Goal: Transaction & Acquisition: Purchase product/service

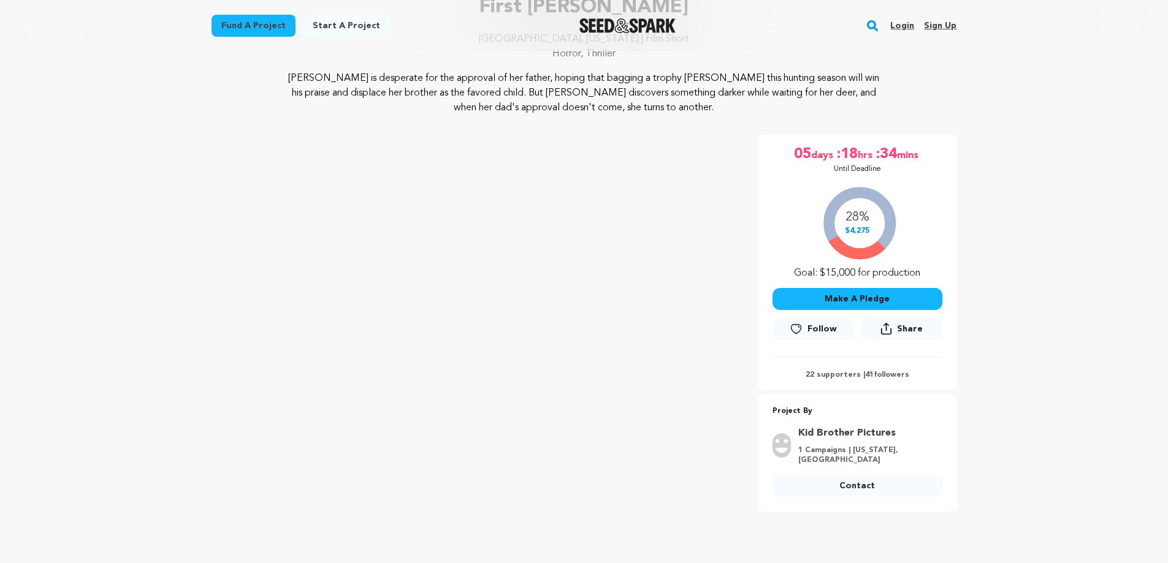
scroll to position [121, 0]
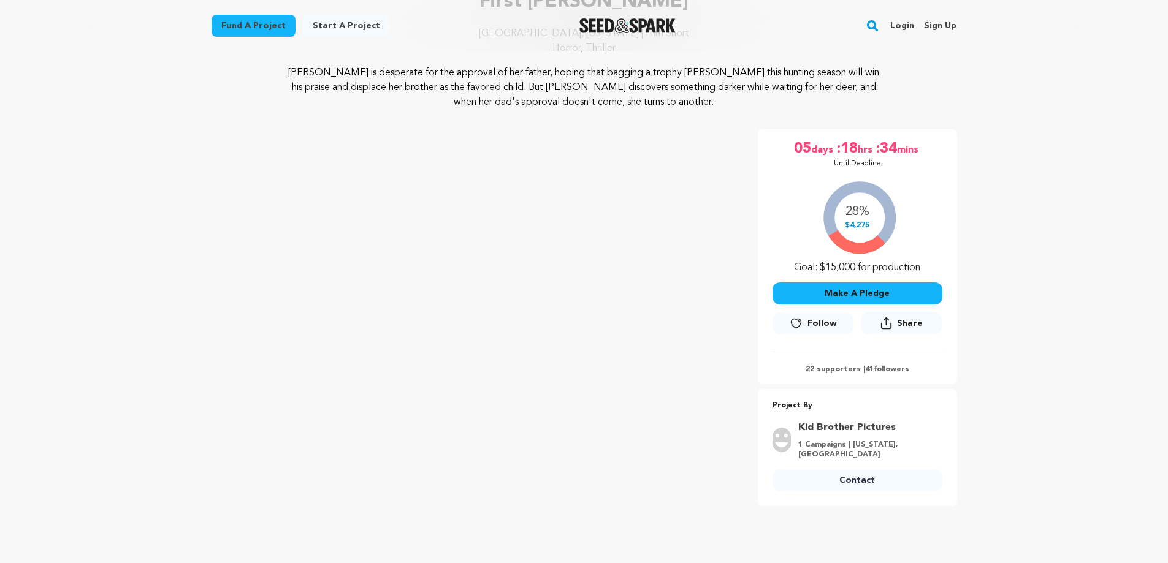
click at [865, 287] on button "Make A Pledge" at bounding box center [857, 294] width 170 height 22
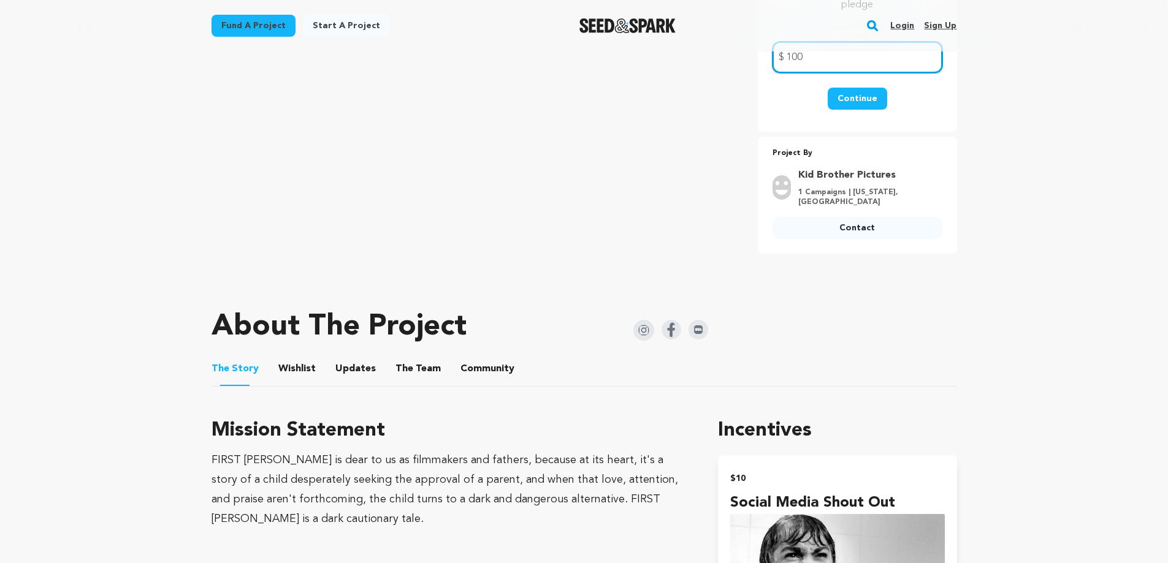
scroll to position [0, 0]
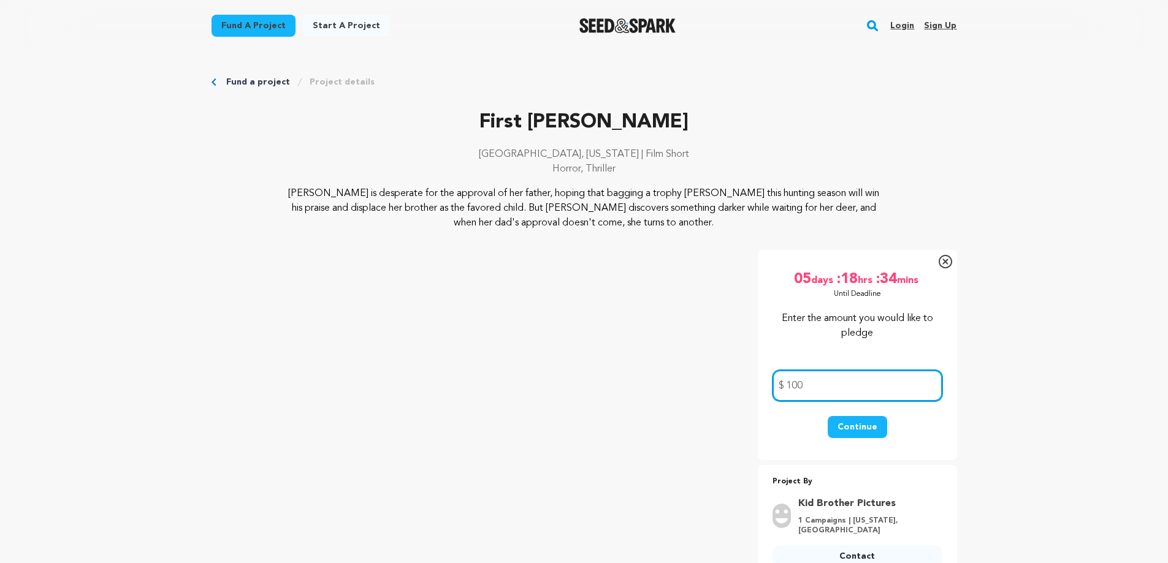
type input "100"
click at [905, 24] on link "Login" at bounding box center [902, 26] width 24 height 20
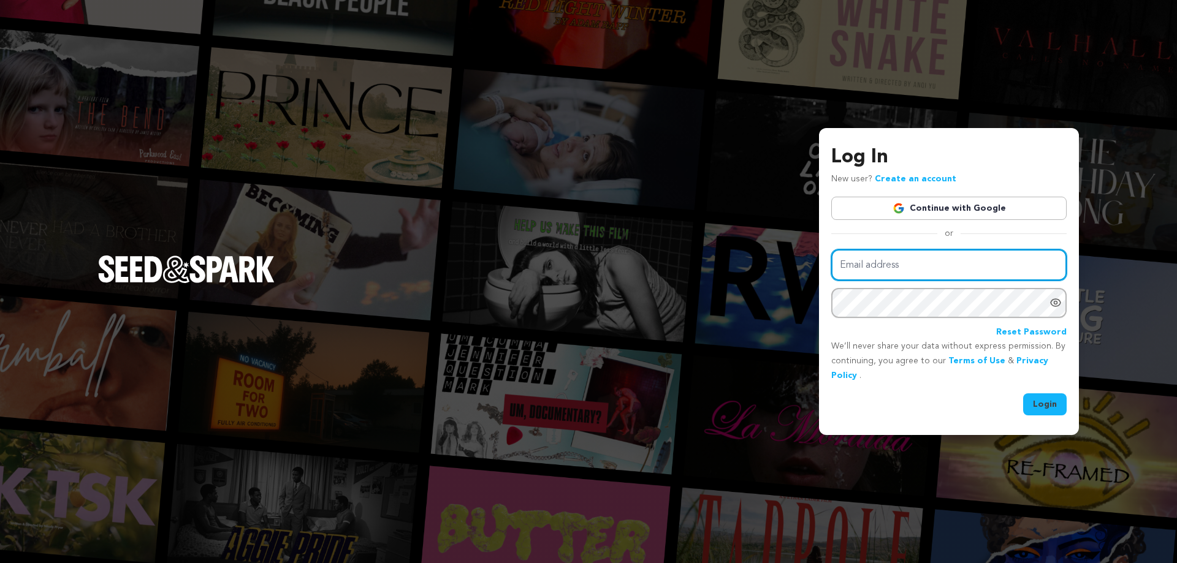
click at [935, 264] on input "Email address" at bounding box center [948, 264] width 235 height 31
type input "spearingg@gmail.com"
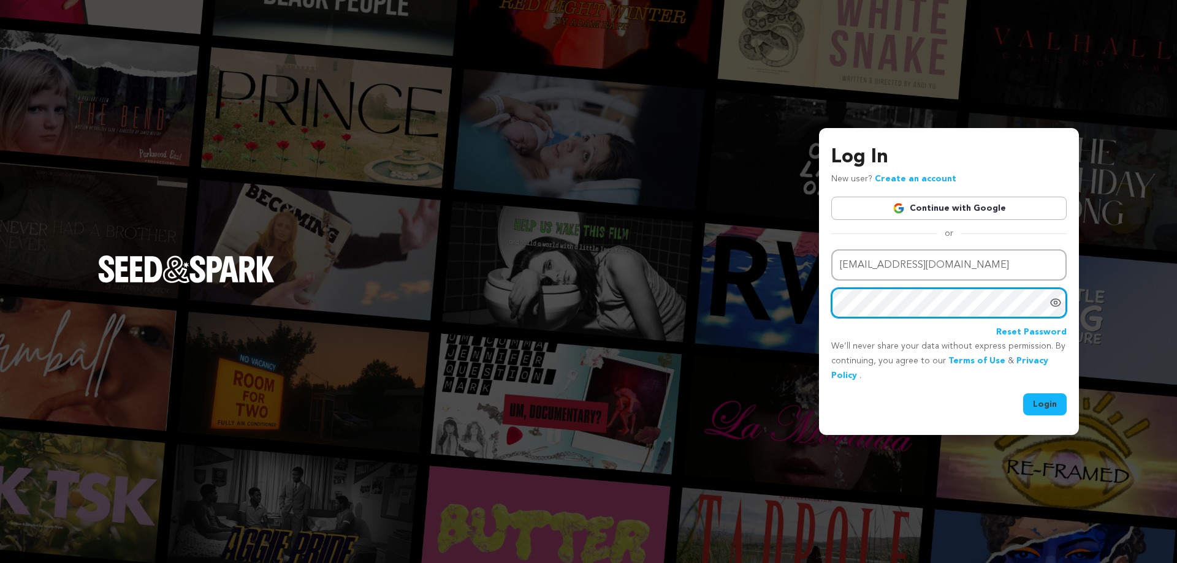
click at [1023, 393] on button "Login" at bounding box center [1045, 404] width 44 height 22
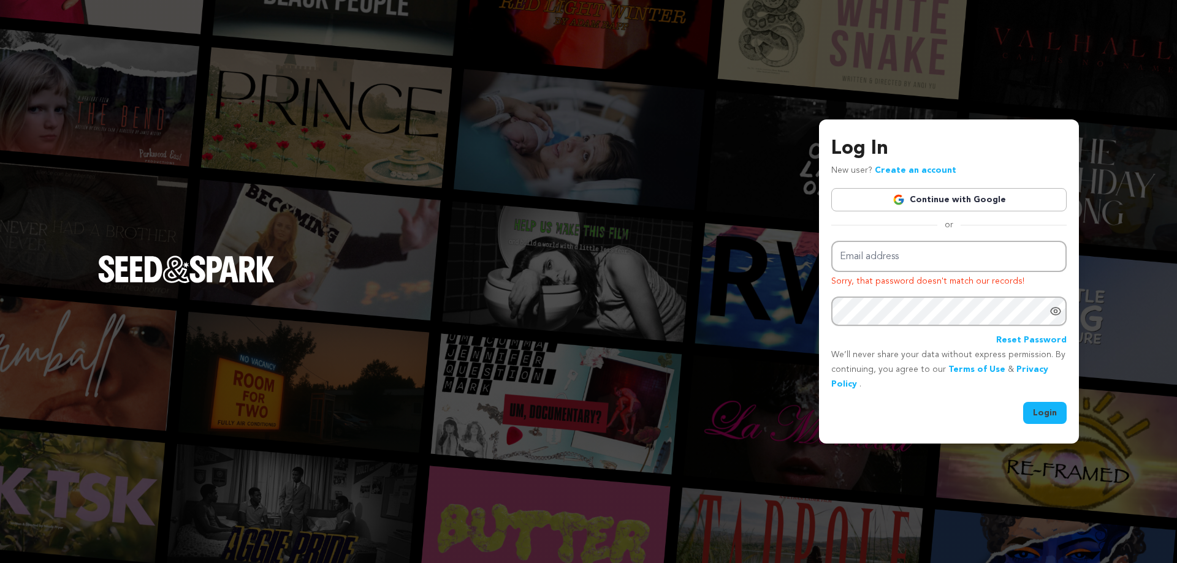
click at [1023, 343] on link "Reset Password" at bounding box center [1031, 340] width 70 height 15
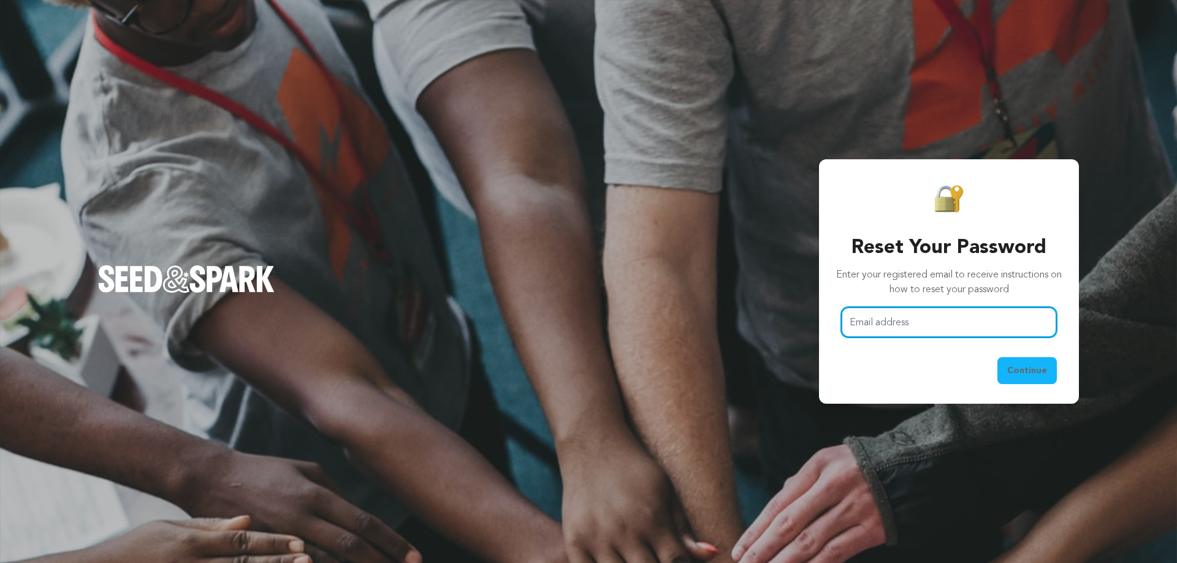
click at [976, 334] on input "Email address" at bounding box center [949, 322] width 216 height 31
type input "[EMAIL_ADDRESS][DOMAIN_NAME]"
click at [997, 357] on button "Continue" at bounding box center [1026, 370] width 59 height 27
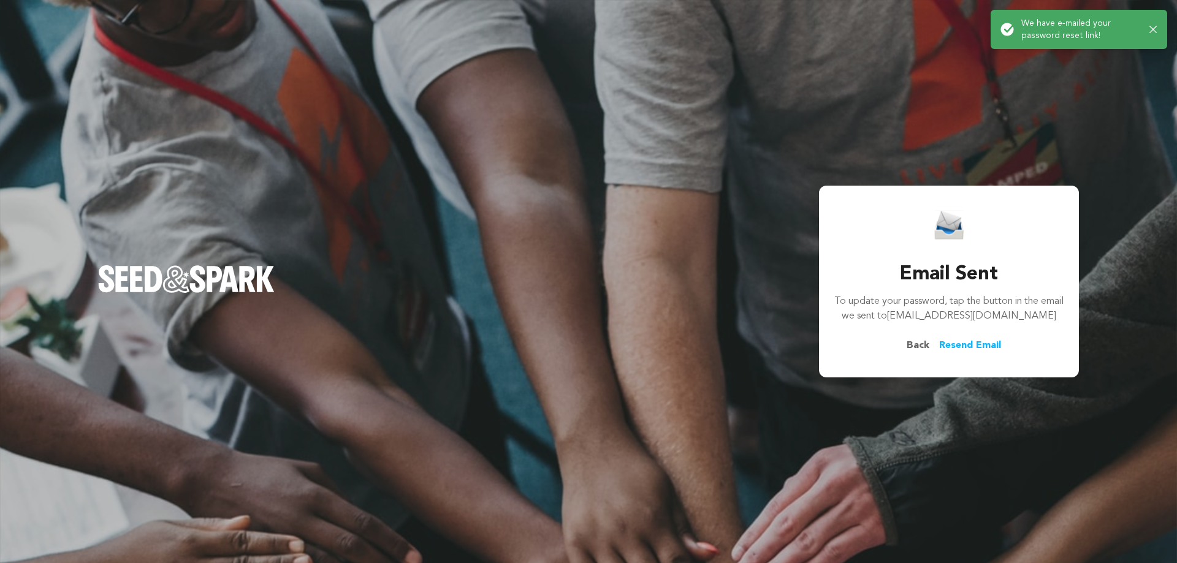
click at [917, 345] on span "Back" at bounding box center [918, 345] width 42 height 15
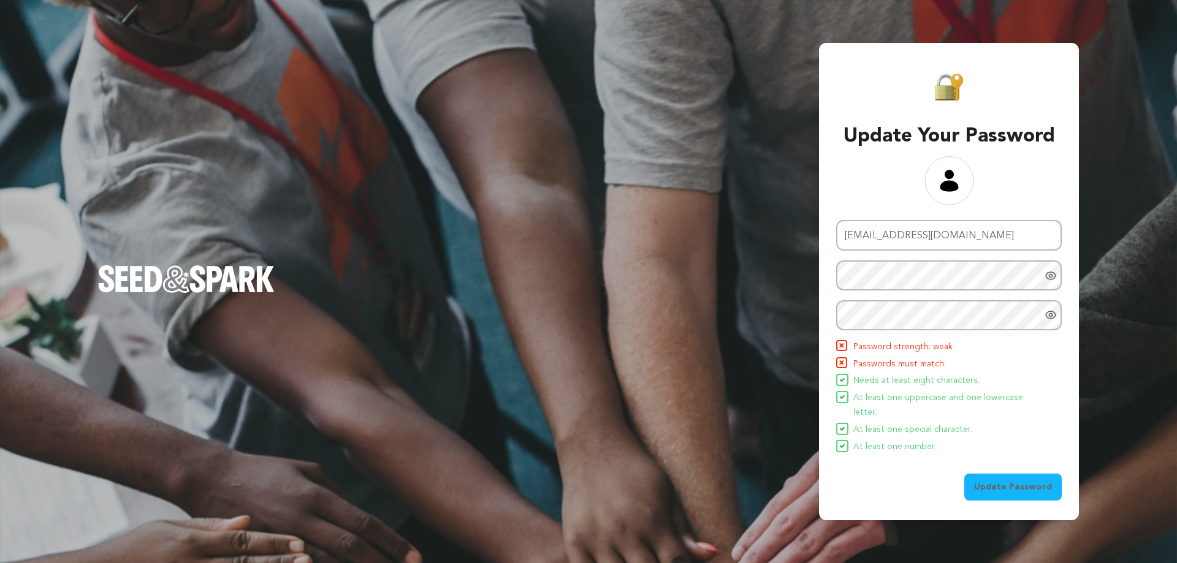
click at [1048, 281] on icon "Show password as plain text. Warning: this will display your password on the sc…" at bounding box center [1050, 276] width 12 height 12
click at [1054, 318] on icon "Show password as plain text. Warning: this will display your password on the sc…" at bounding box center [1050, 315] width 12 height 12
click at [1020, 481] on span "Update Password" at bounding box center [1013, 487] width 78 height 12
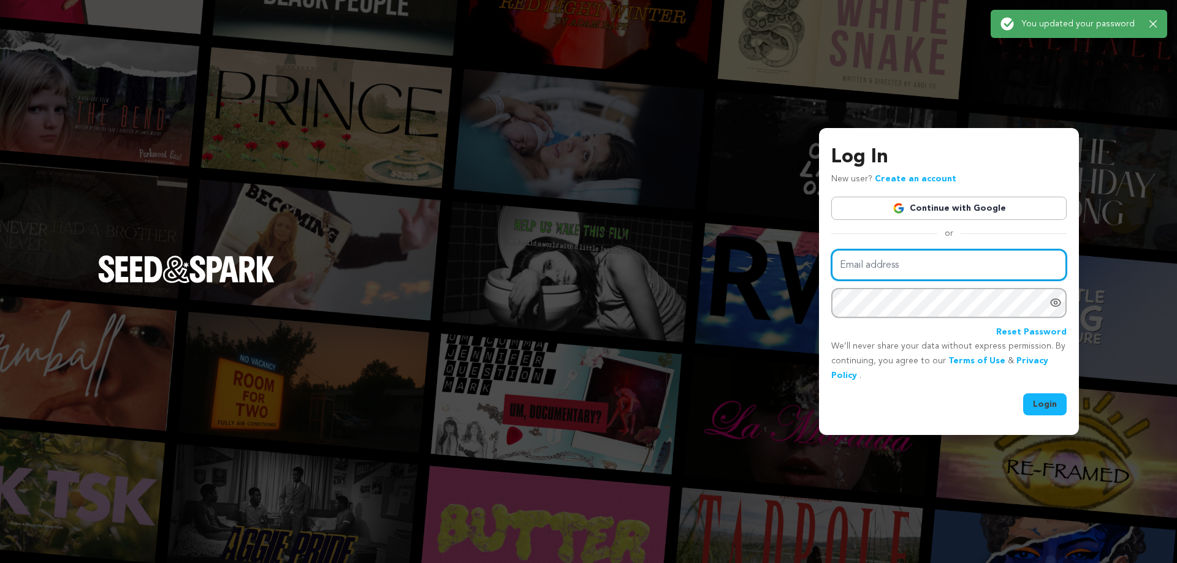
click at [966, 278] on input "Email address" at bounding box center [948, 264] width 235 height 31
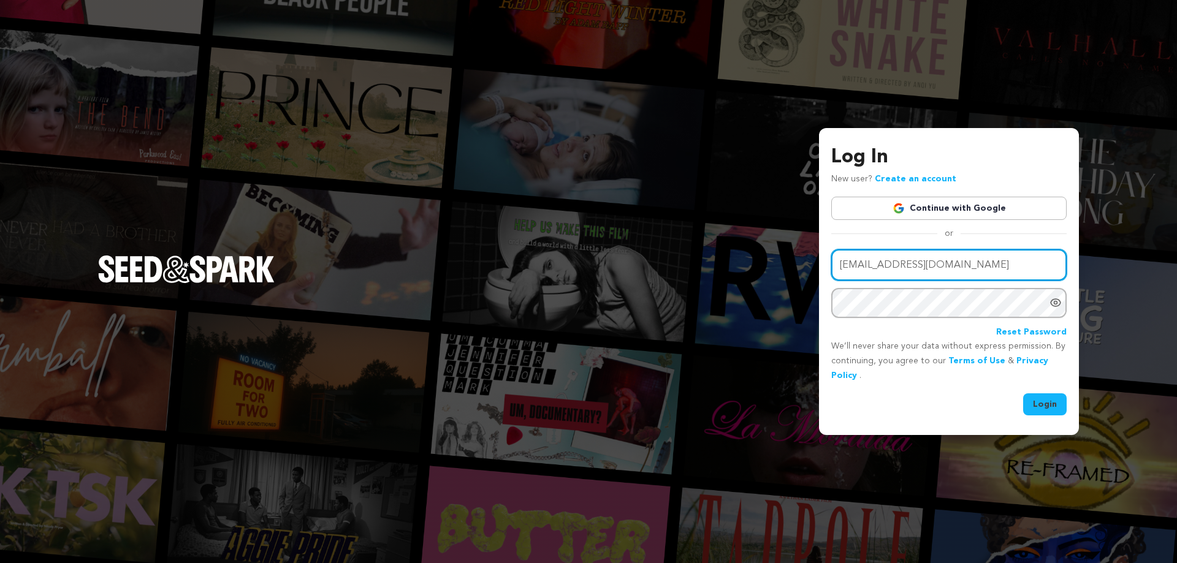
type input "spearingg@gmail.com"
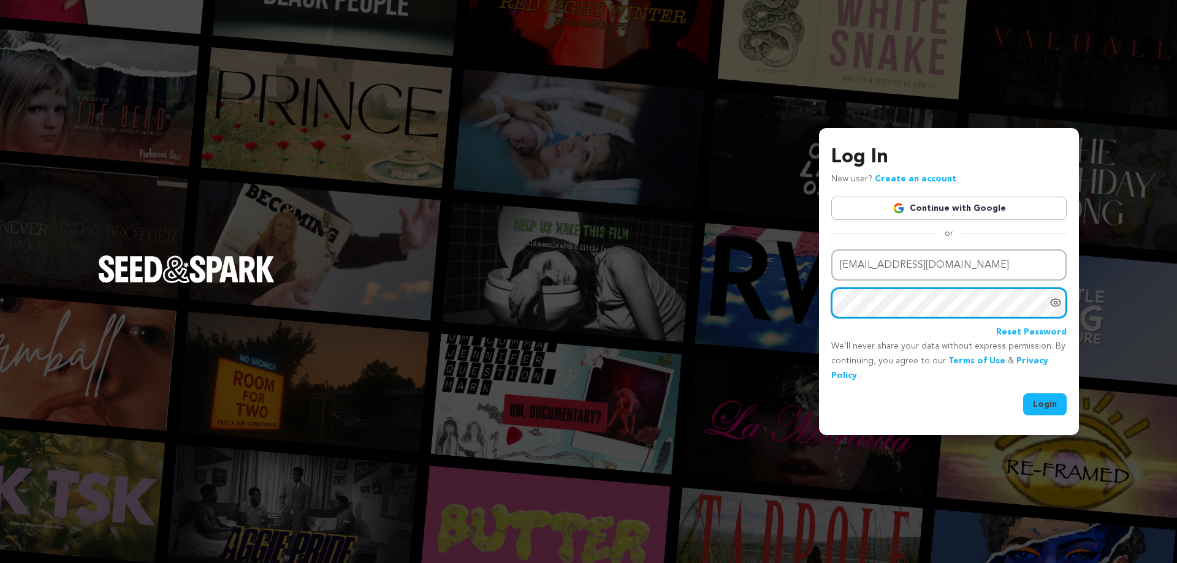
click at [1023, 393] on button "Login" at bounding box center [1045, 404] width 44 height 22
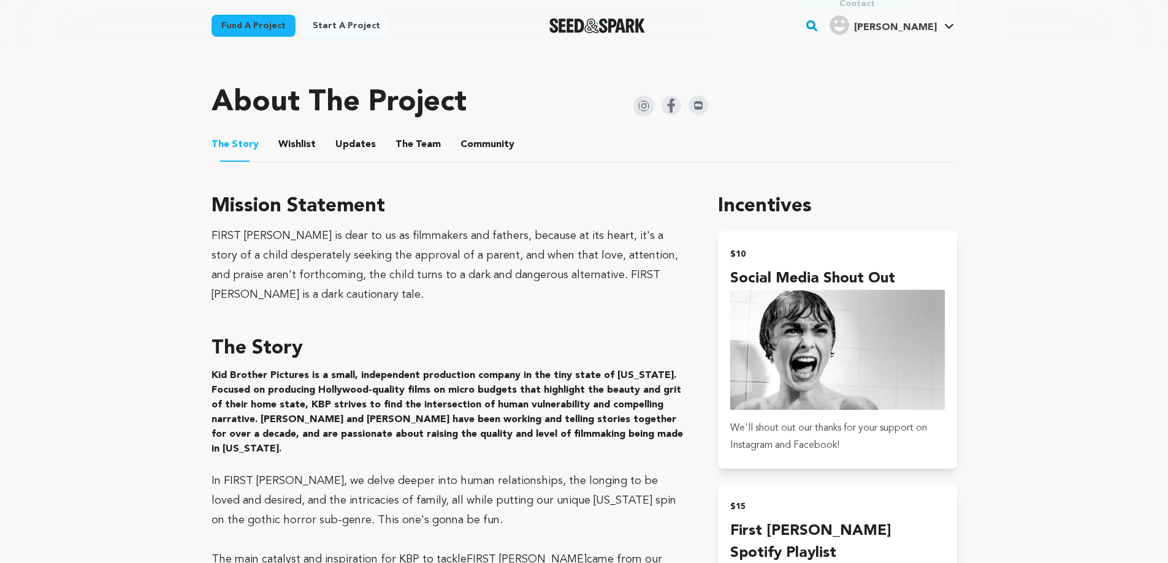
scroll to position [601, 0]
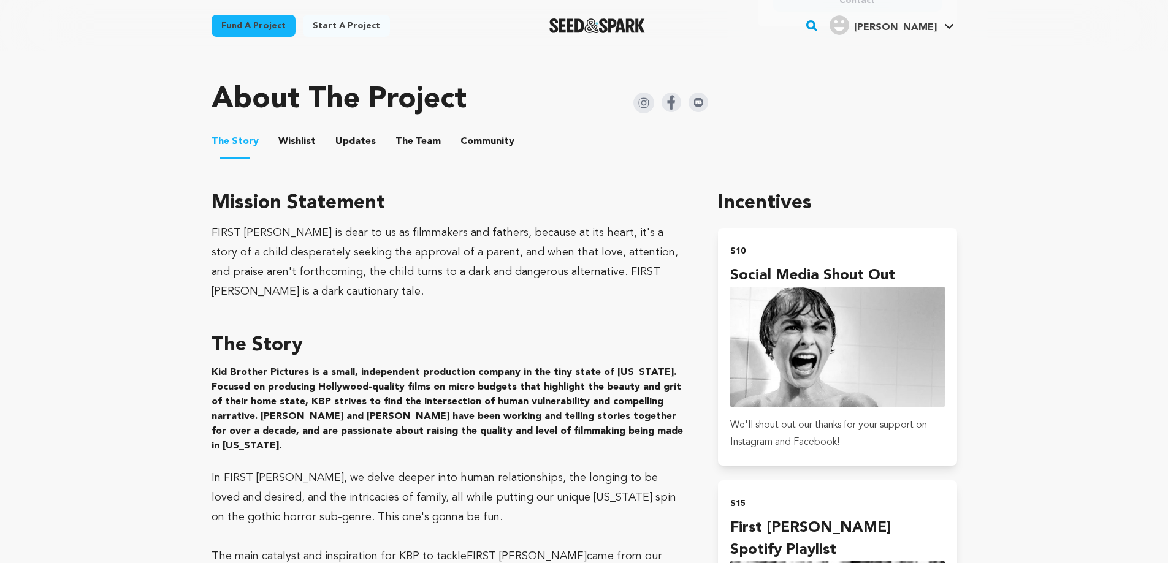
click at [303, 141] on button "Wishlist" at bounding box center [296, 143] width 29 height 29
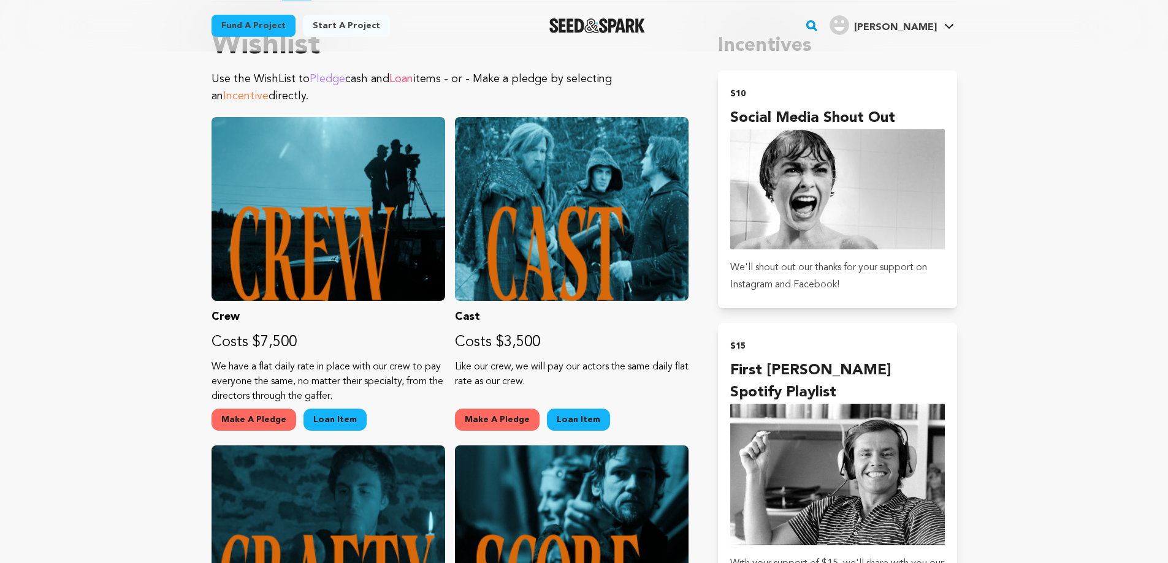
scroll to position [763, 0]
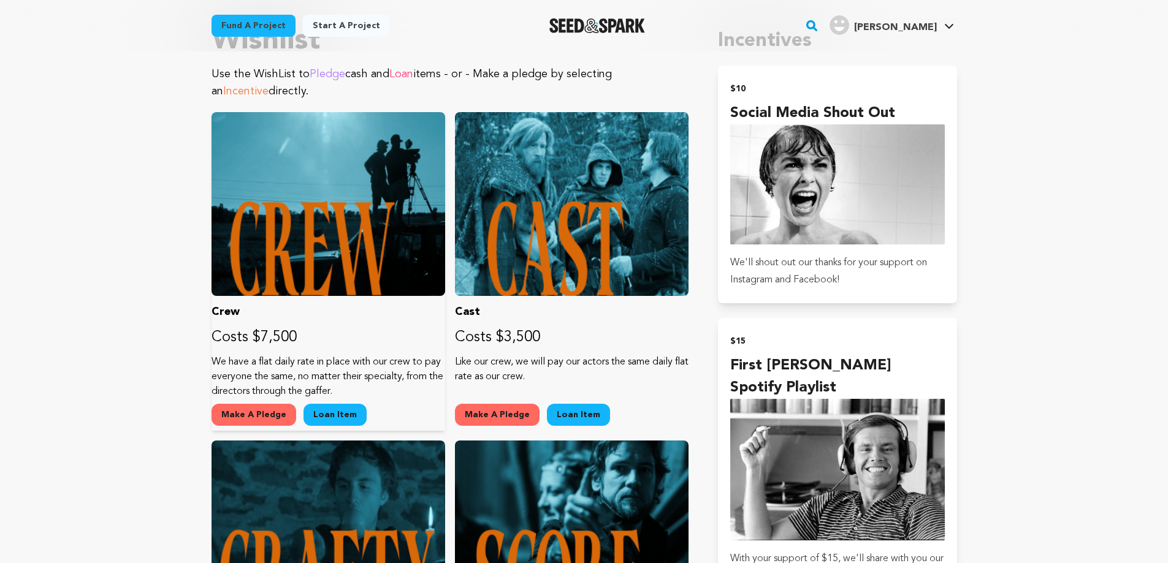
click at [248, 419] on button "Make A Pledge" at bounding box center [253, 415] width 85 height 22
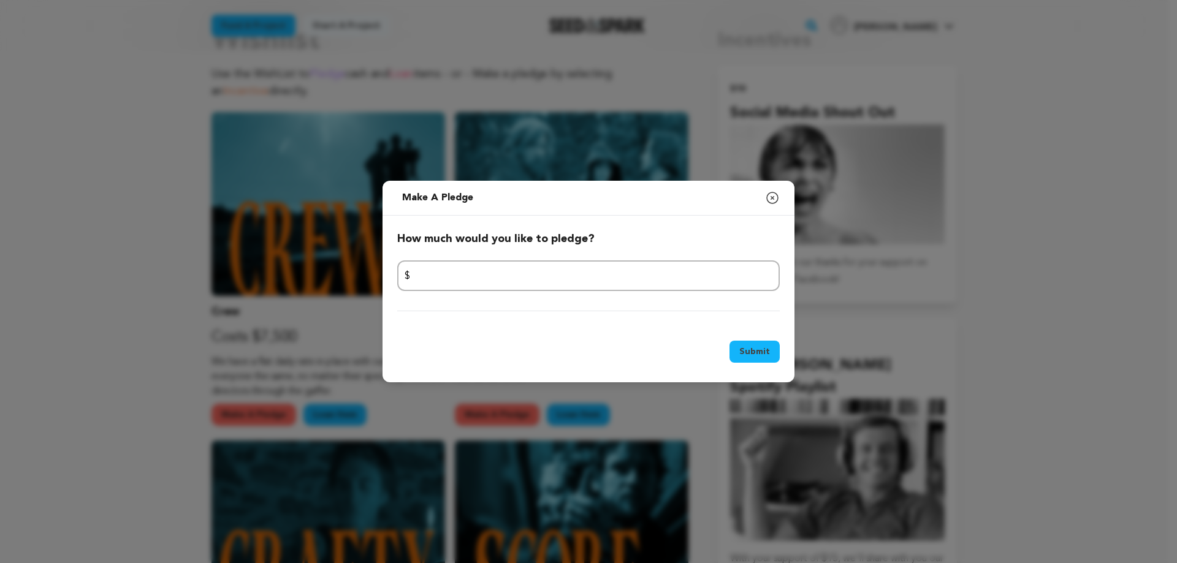
click at [767, 204] on icon "button" at bounding box center [772, 198] width 15 height 15
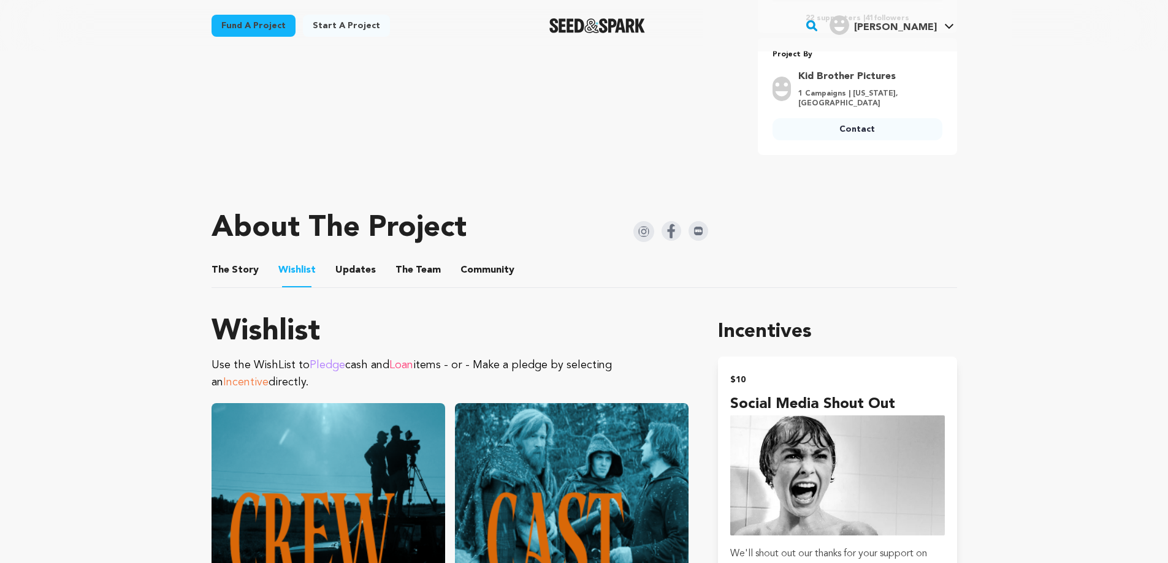
scroll to position [264, 0]
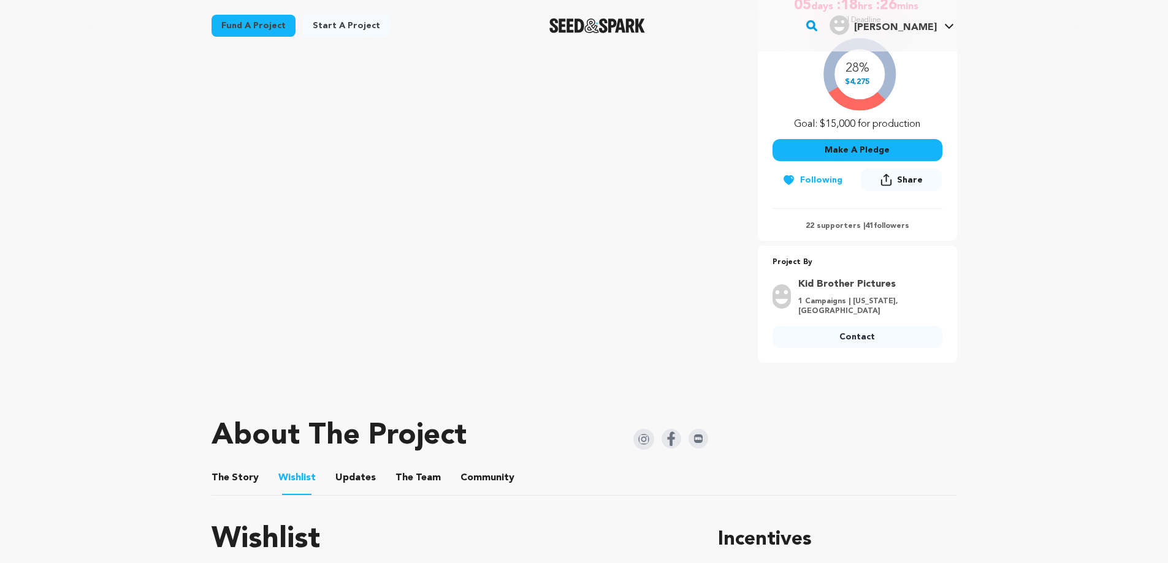
click at [911, 143] on button "Make A Pledge" at bounding box center [857, 150] width 170 height 22
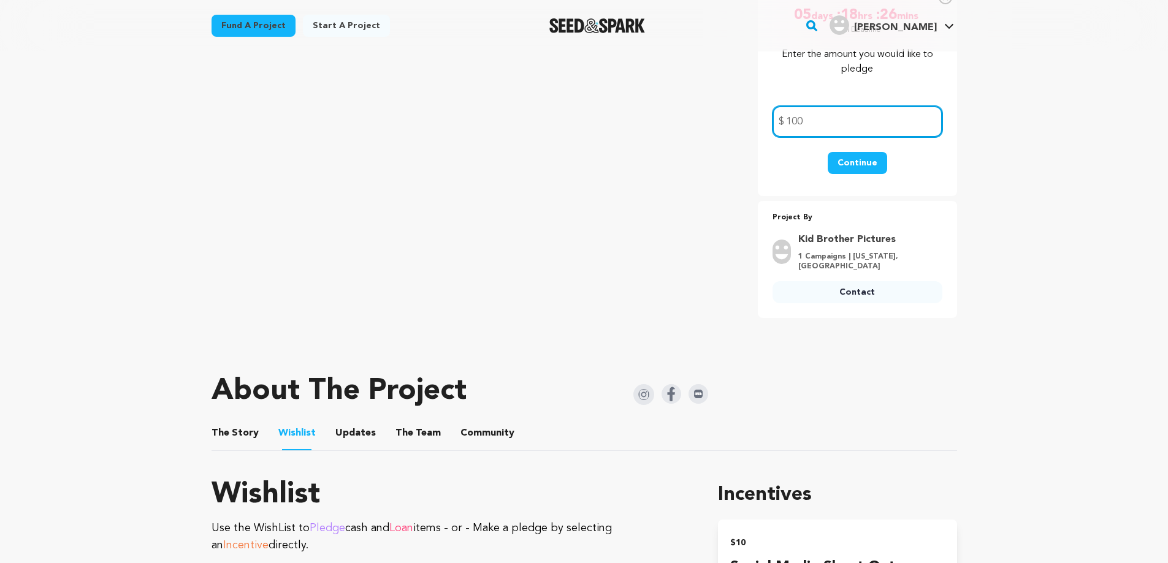
type input "100"
click at [861, 163] on button "Continue" at bounding box center [856, 163] width 59 height 22
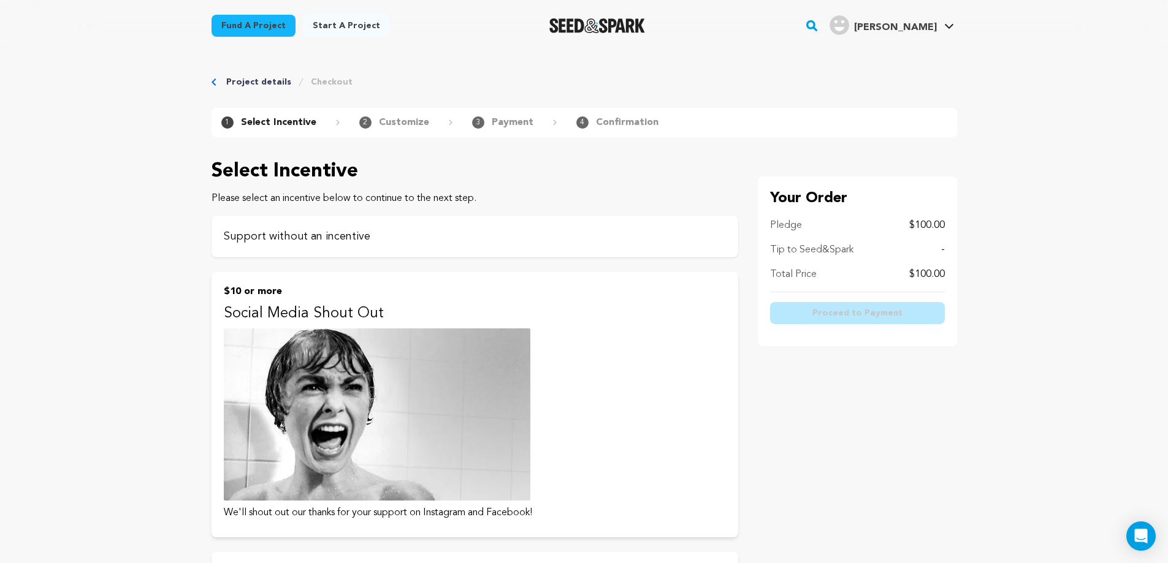
click at [566, 233] on p "Support without an incentive" at bounding box center [475, 236] width 502 height 17
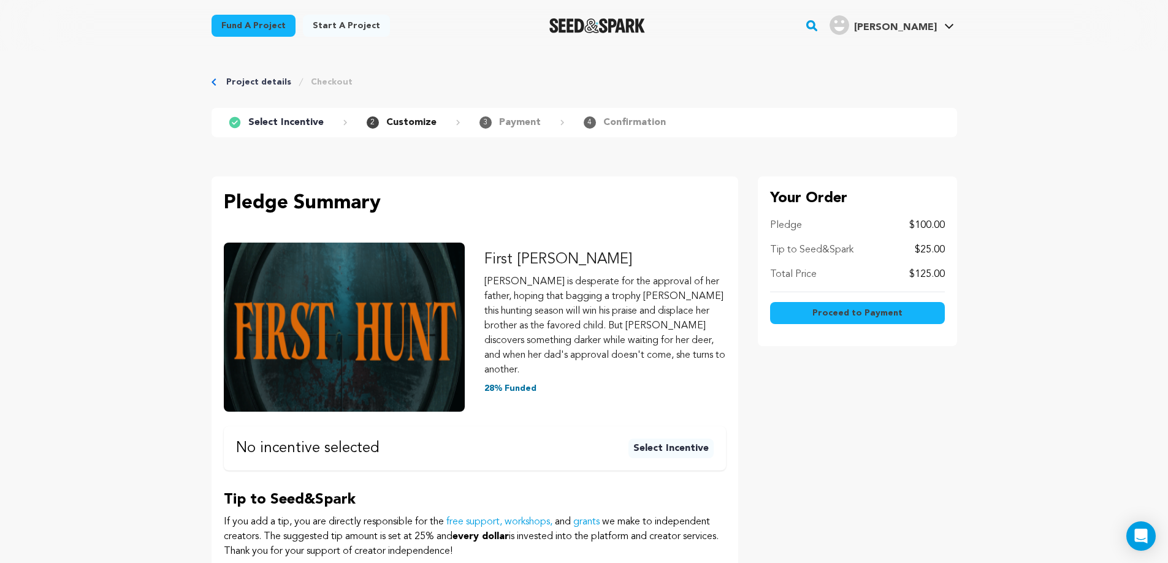
click at [270, 124] on p "Select Incentive" at bounding box center [285, 122] width 75 height 15
click at [243, 117] on div "1 Select Incentive" at bounding box center [284, 122] width 126 height 15
click at [376, 118] on div "2 Customize" at bounding box center [412, 122] width 93 height 15
click at [677, 439] on button "Select Incentive" at bounding box center [670, 449] width 85 height 20
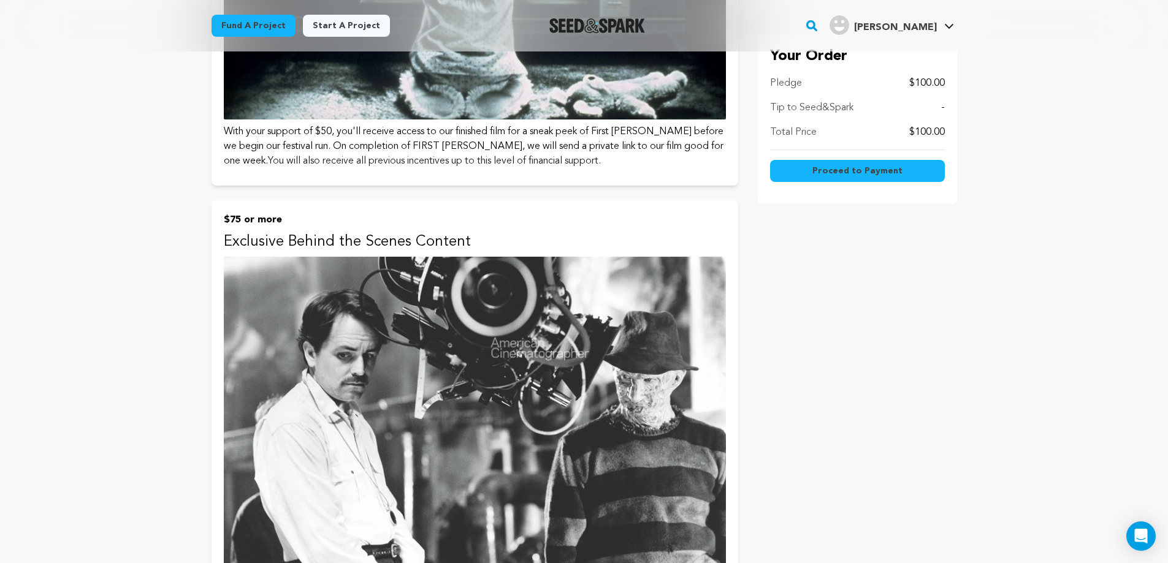
scroll to position [1975, 0]
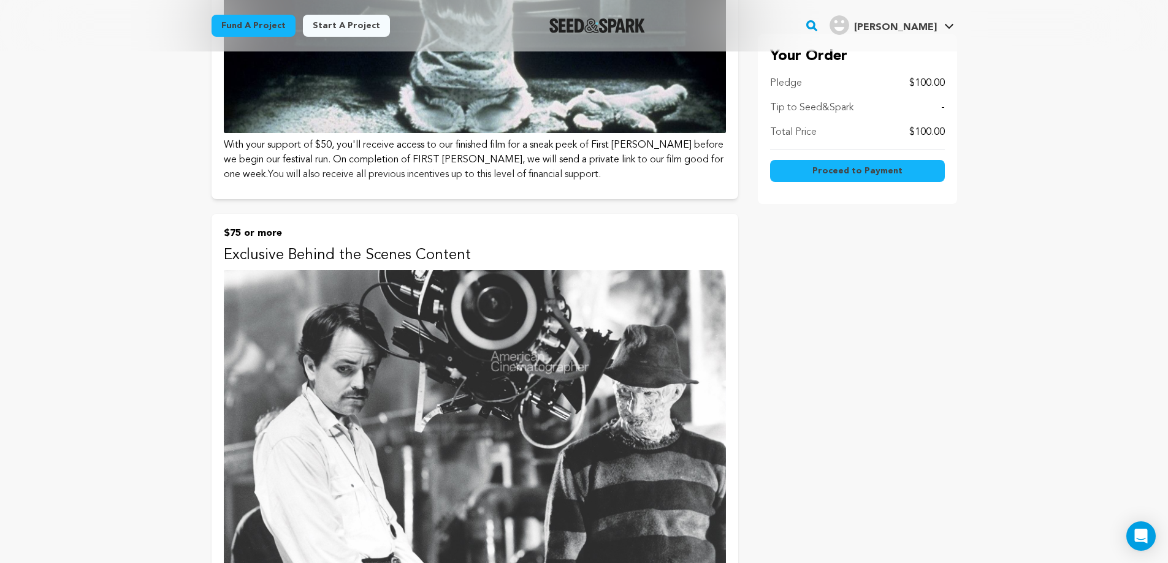
click at [444, 420] on img at bounding box center [475, 431] width 502 height 323
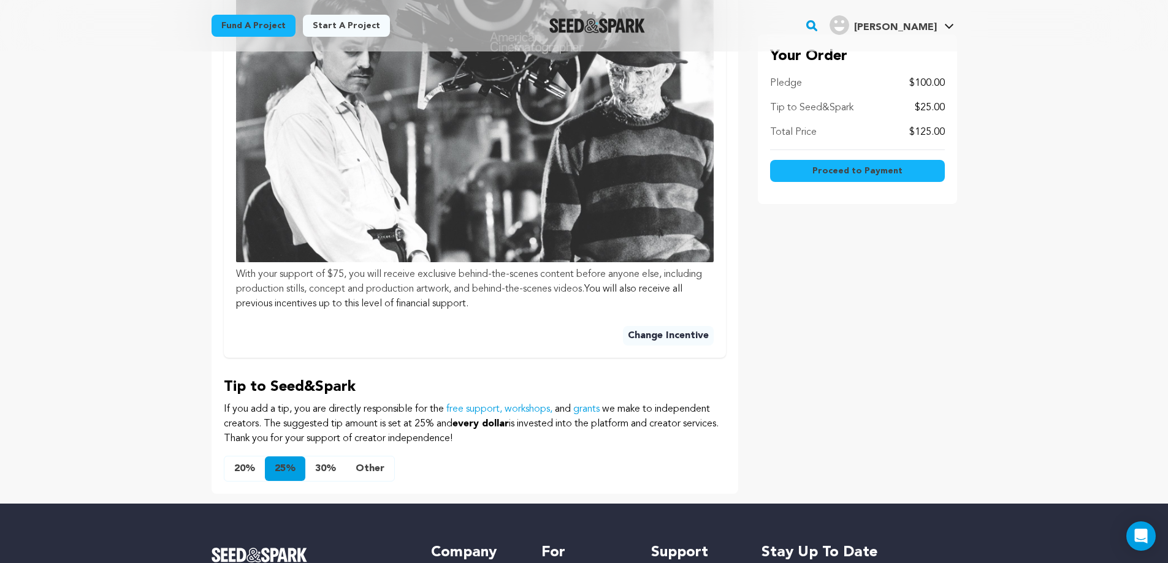
scroll to position [526, 0]
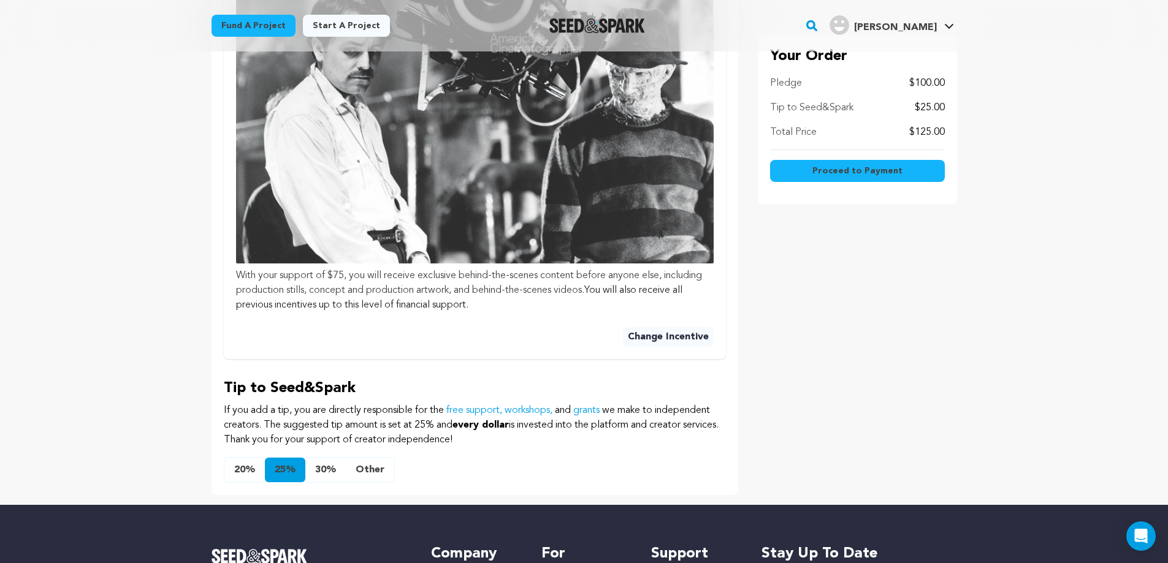
click at [660, 327] on button "Change Incentive" at bounding box center [668, 337] width 91 height 20
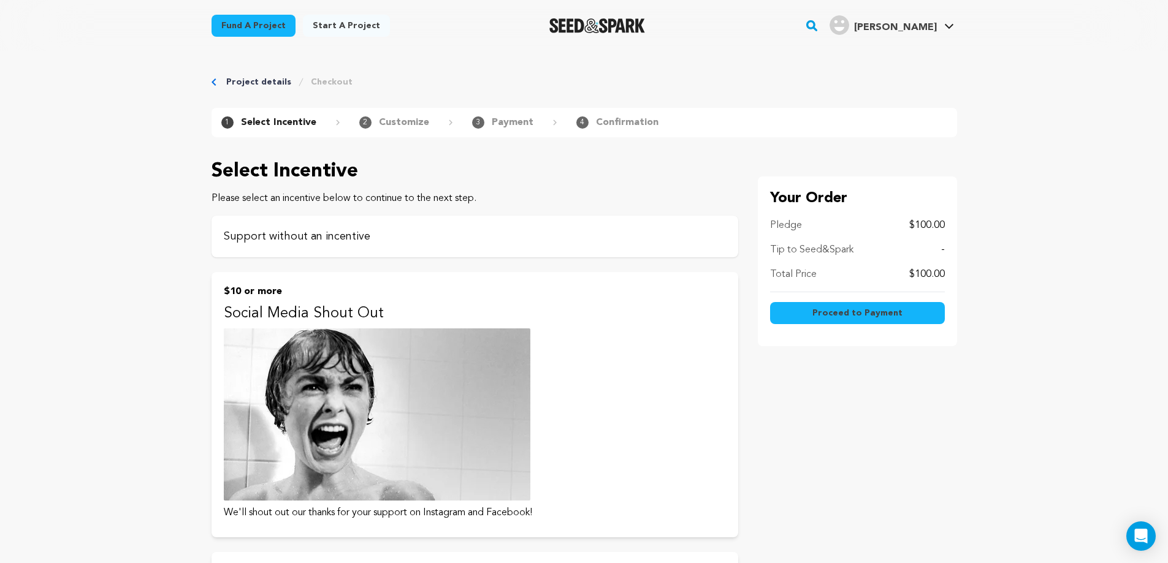
click at [533, 231] on p "Support without an incentive" at bounding box center [475, 236] width 502 height 17
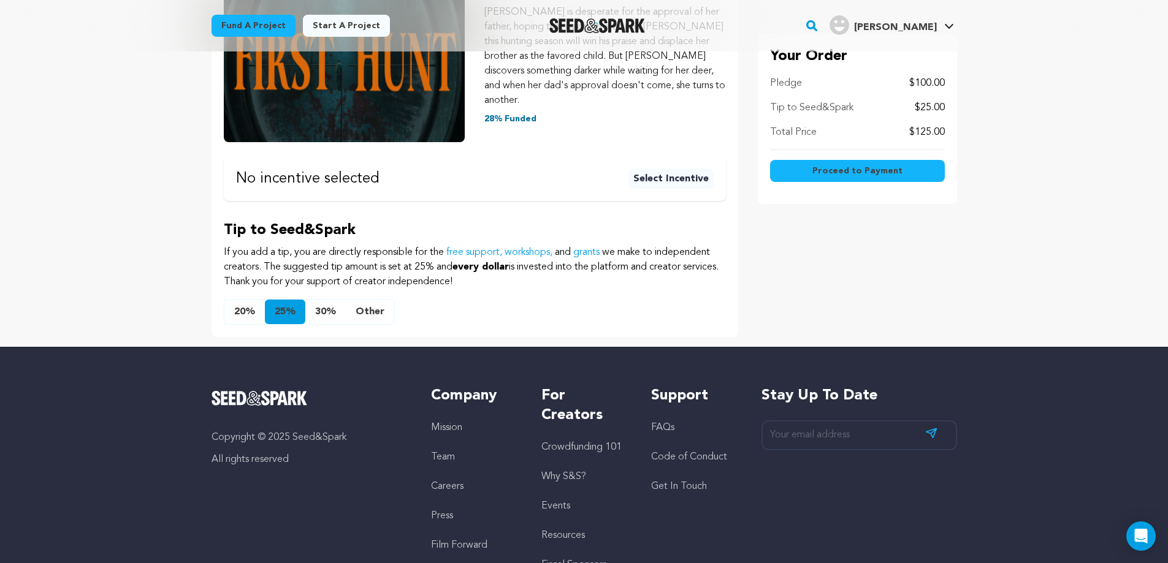
scroll to position [276, 0]
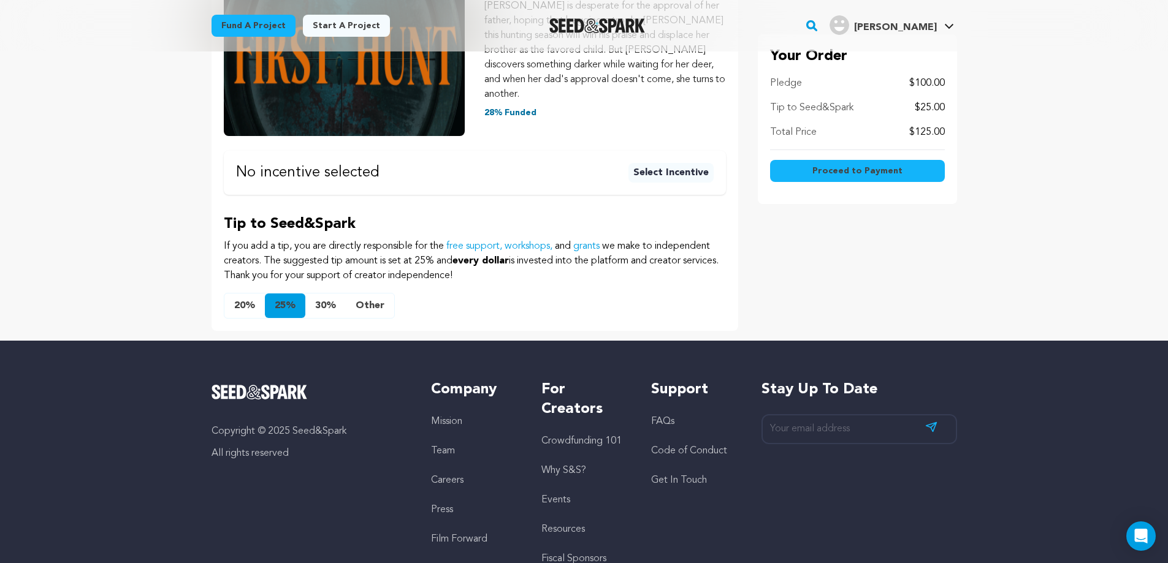
click at [379, 294] on button "Other" at bounding box center [370, 306] width 48 height 25
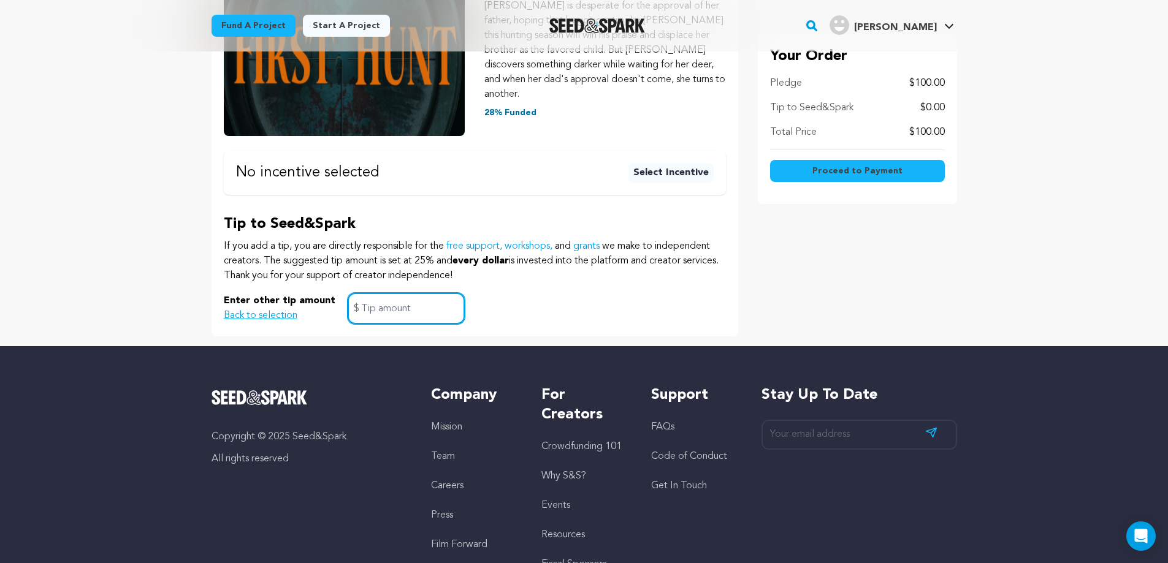
click at [394, 294] on input "text" at bounding box center [405, 308] width 117 height 31
type input "1"
type input "5"
click at [704, 294] on div "Enter other tip amount Back to selection 5 $" at bounding box center [475, 308] width 502 height 31
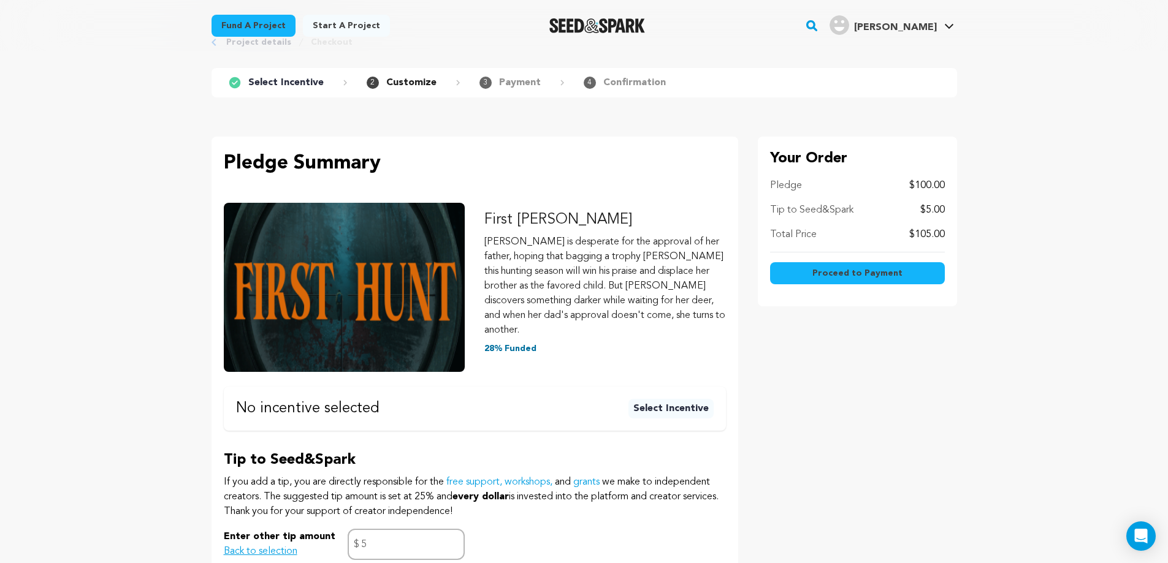
scroll to position [29, 0]
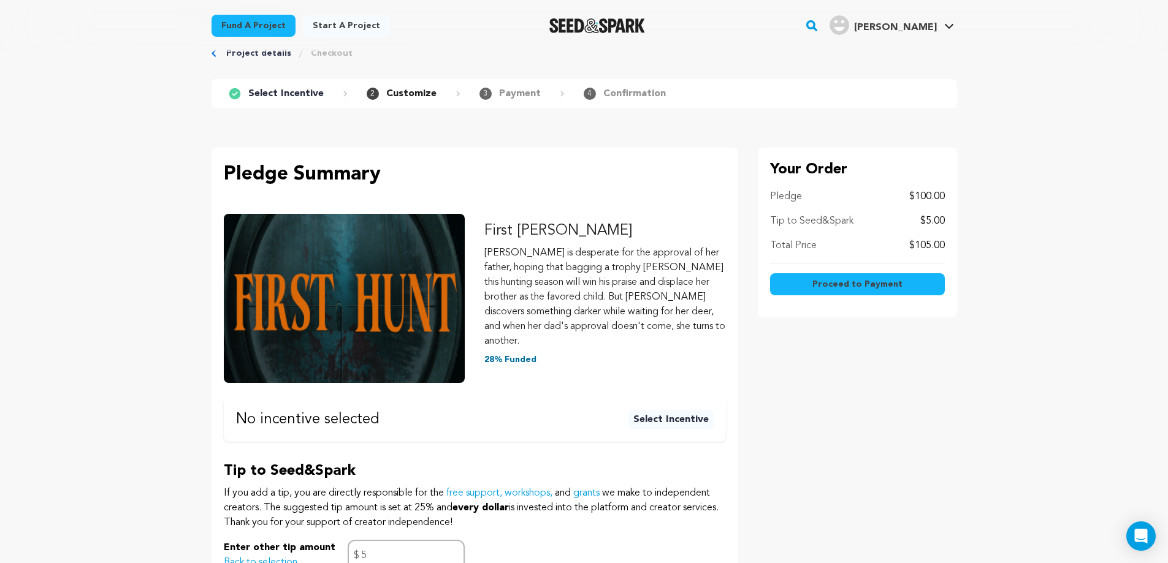
click at [860, 289] on span "Proceed to Payment" at bounding box center [857, 284] width 90 height 12
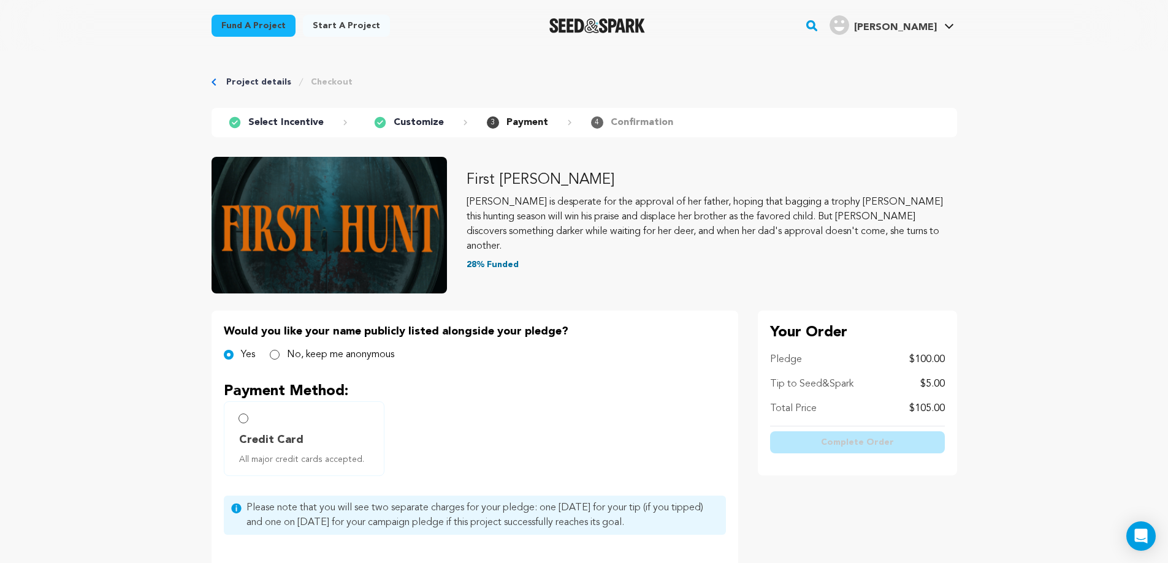
scroll to position [192, 0]
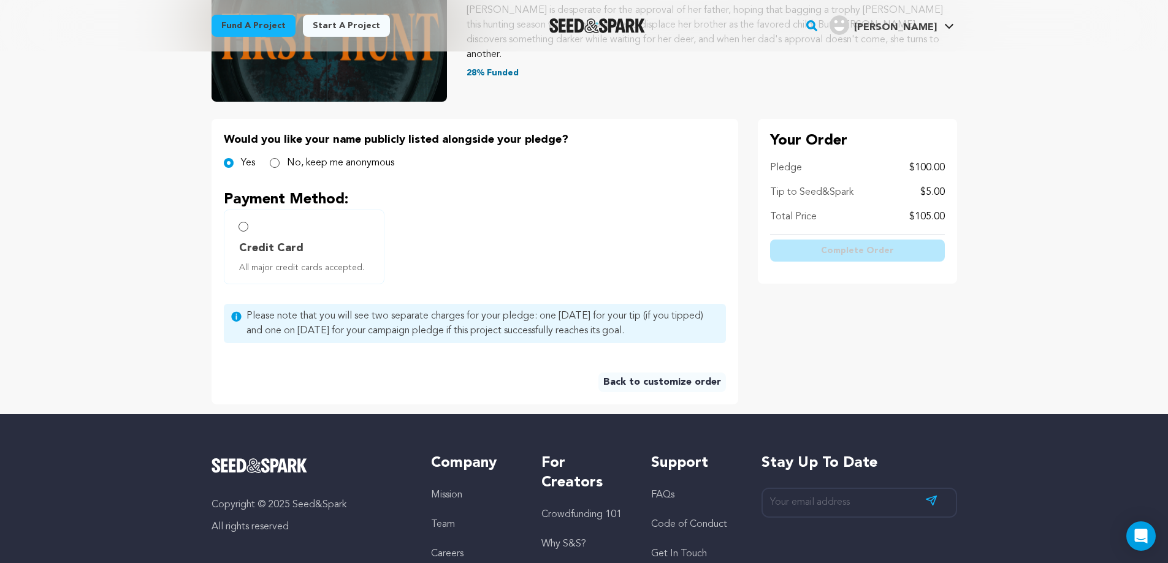
click at [689, 382] on link "Back to customize order" at bounding box center [661, 383] width 127 height 20
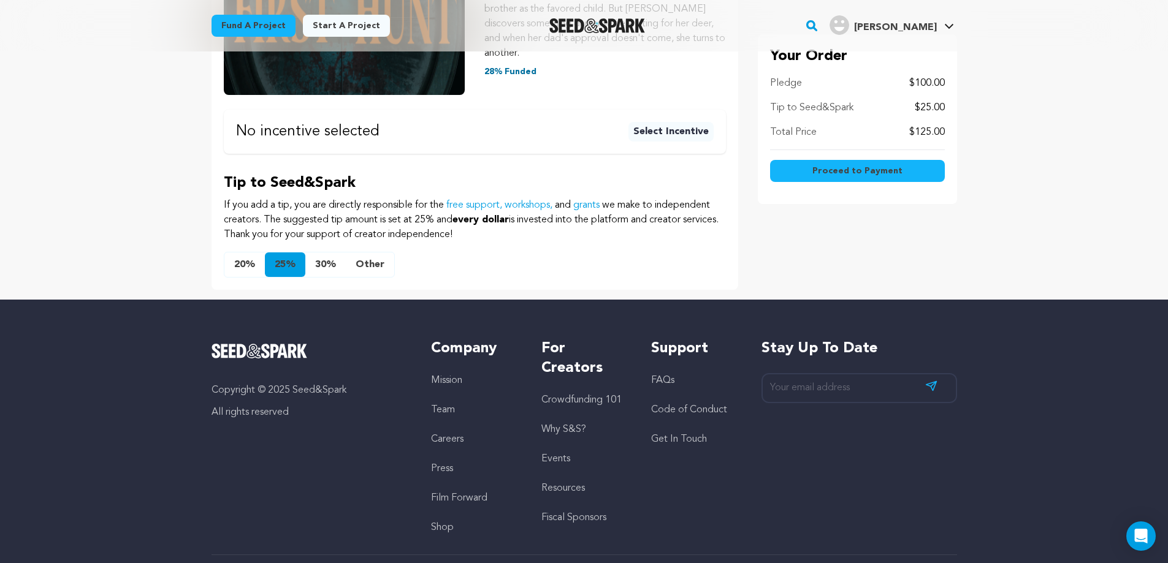
scroll to position [320, 0]
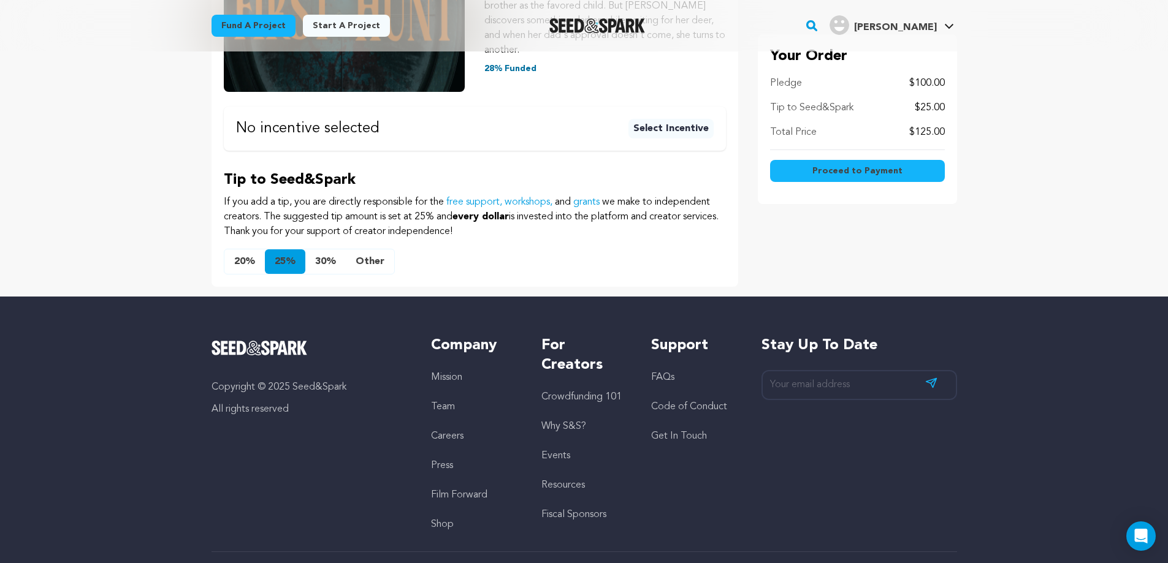
click at [378, 249] on button "Other" at bounding box center [370, 261] width 48 height 25
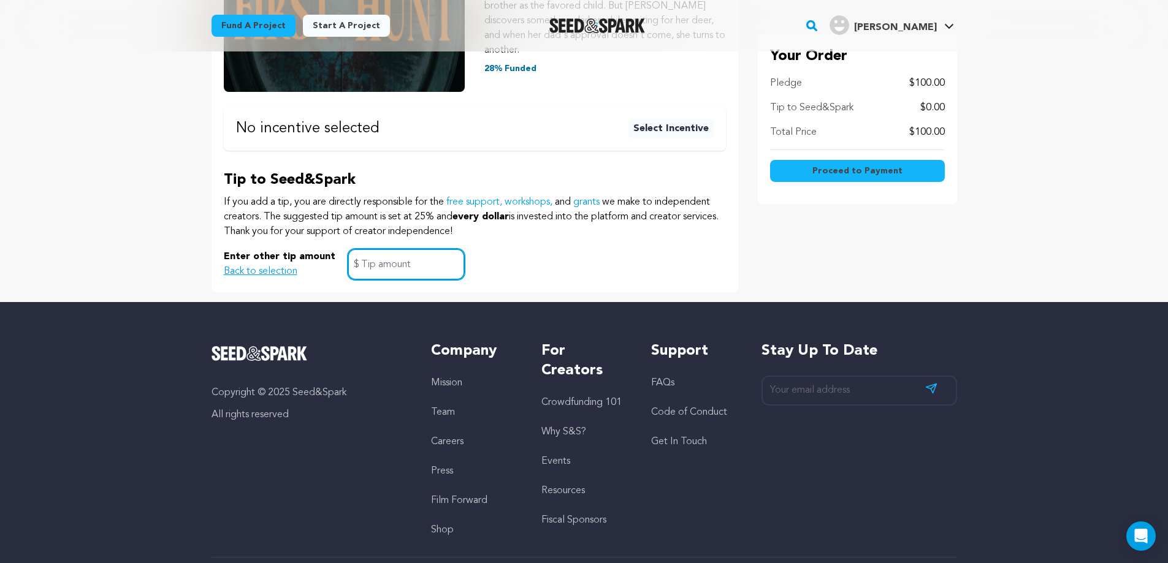
click at [390, 253] on input "text" at bounding box center [405, 264] width 117 height 31
type input "10"
click at [908, 179] on button "Proceed to Payment" at bounding box center [857, 171] width 175 height 22
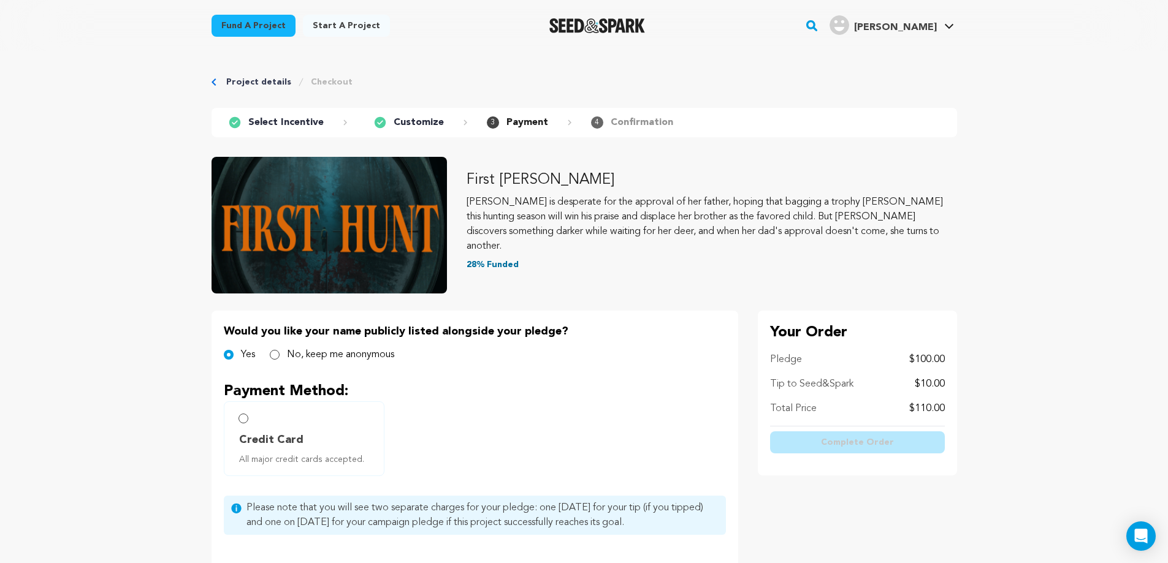
scroll to position [129, 0]
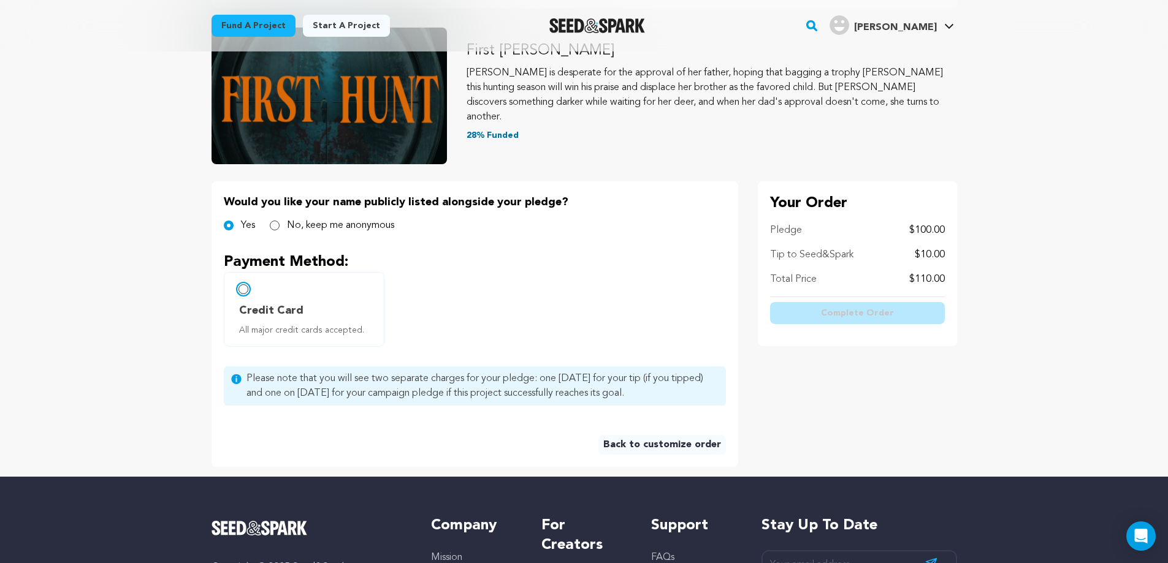
click at [240, 287] on input "Credit Card All major credit cards accepted." at bounding box center [243, 289] width 10 height 10
radio input "false"
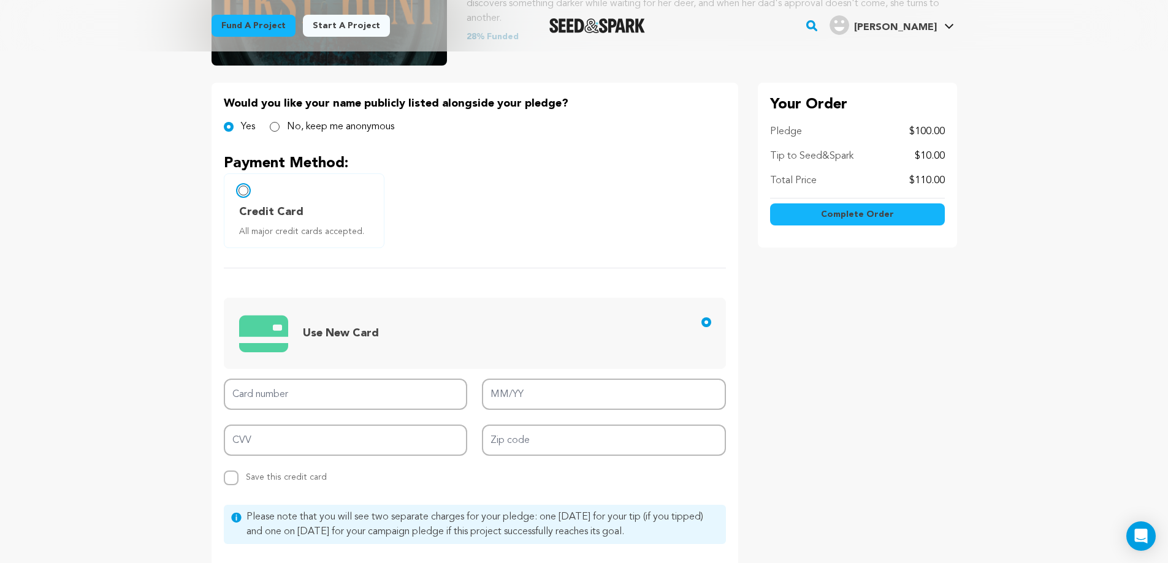
scroll to position [309, 0]
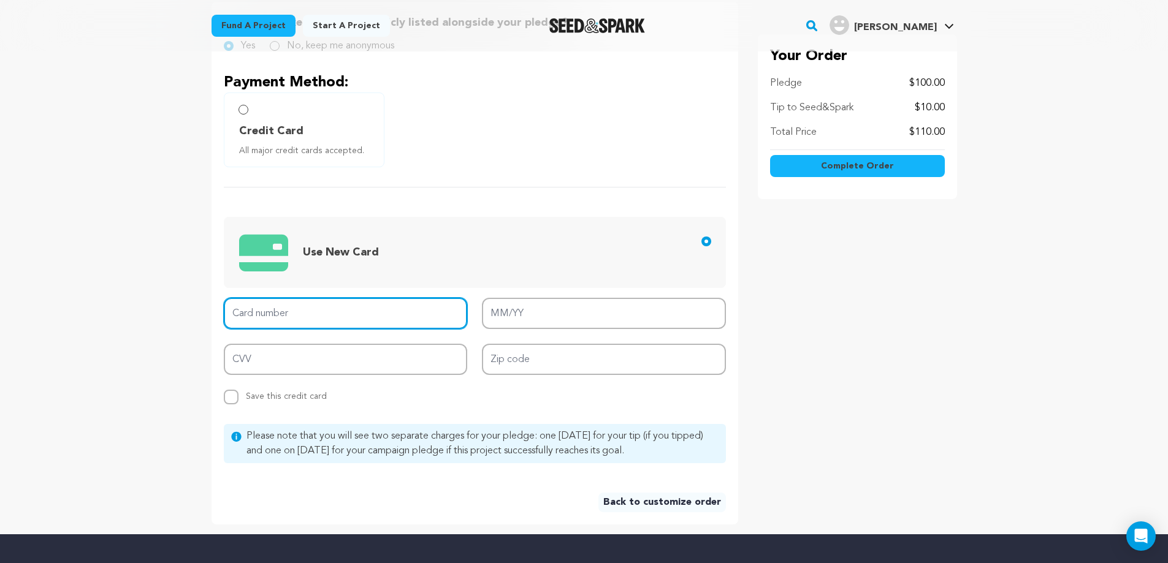
click at [392, 302] on input "Card number" at bounding box center [346, 313] width 244 height 31
type input "[CREDIT_CARD_NUMBER]"
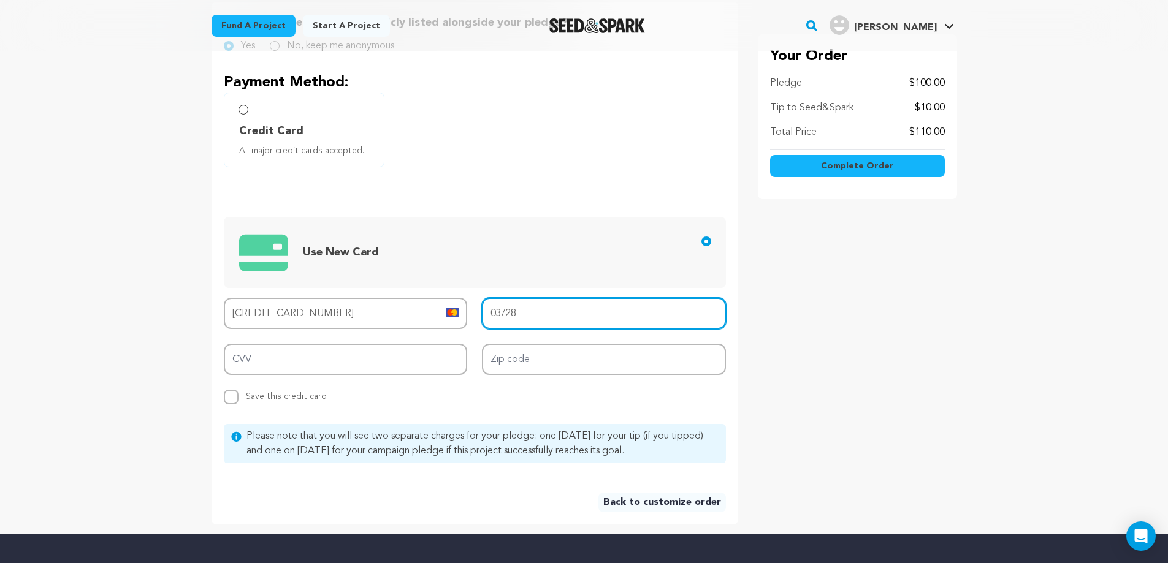
type input "03/28"
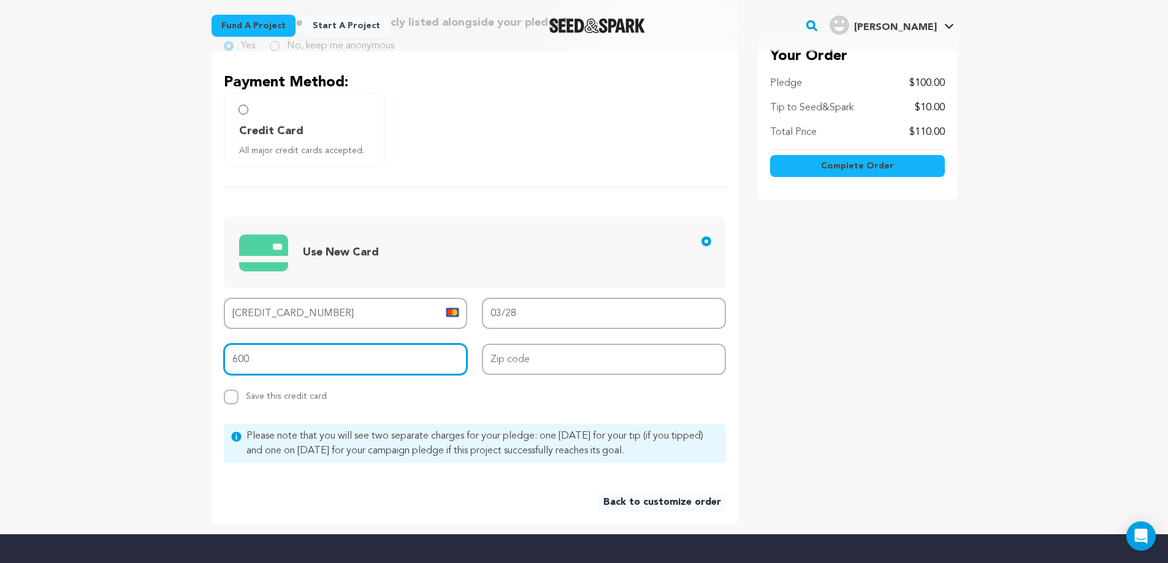
type input "600"
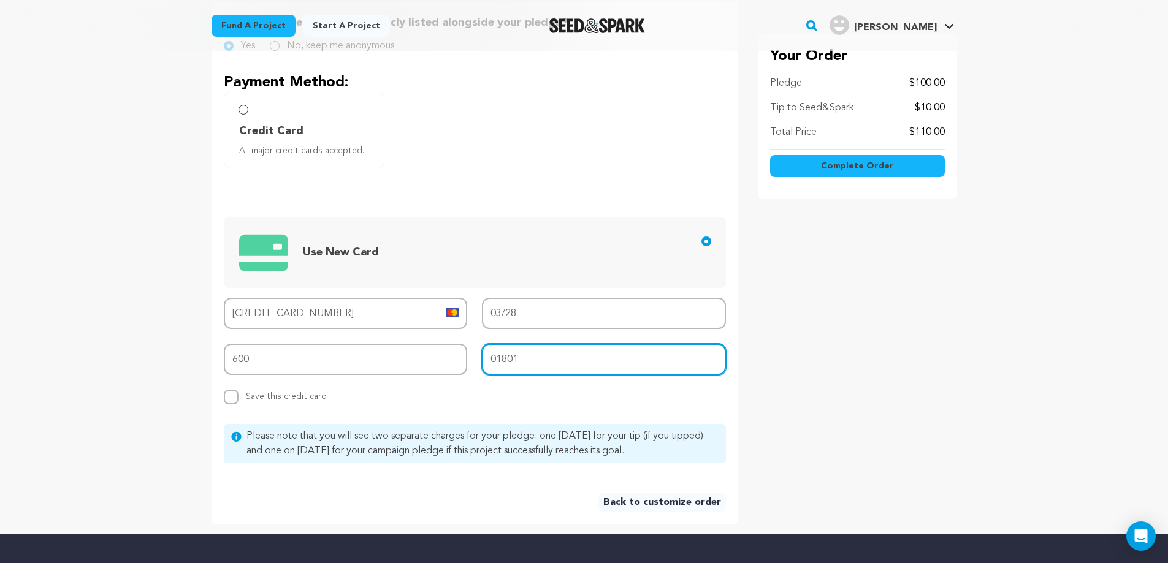
type input "01801"
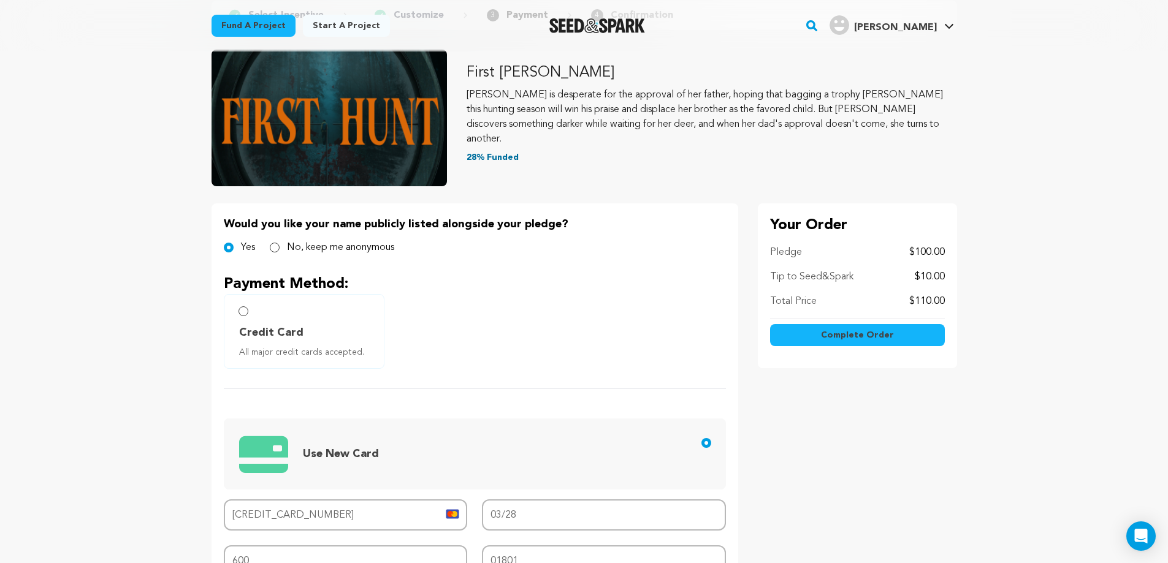
scroll to position [103, 0]
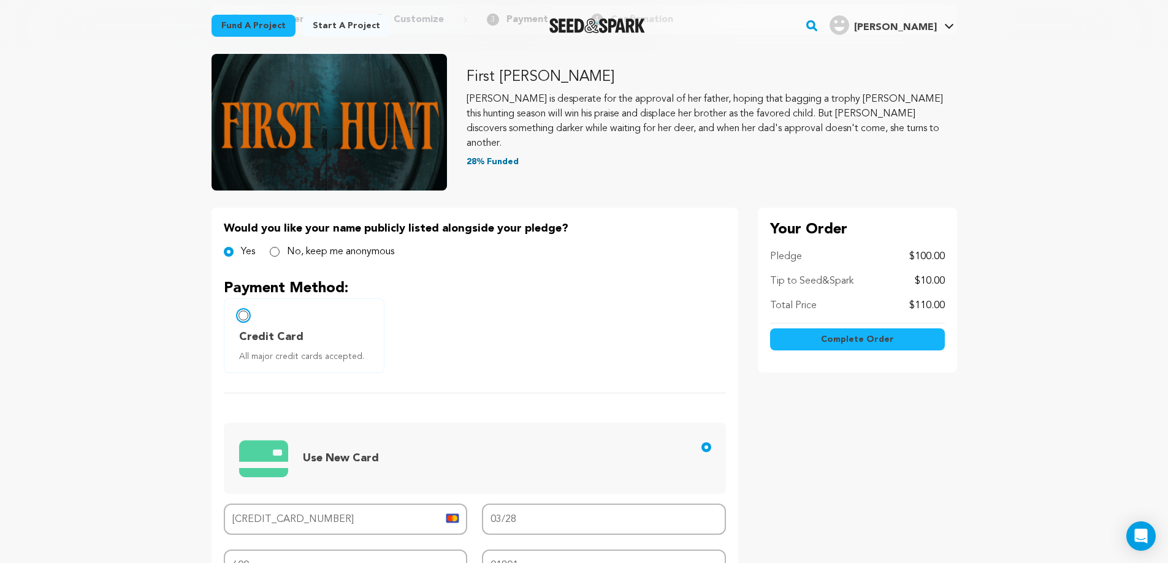
click at [241, 314] on input "Credit Card All major credit cards accepted." at bounding box center [243, 316] width 10 height 10
click at [867, 335] on span "Complete Order" at bounding box center [857, 339] width 73 height 12
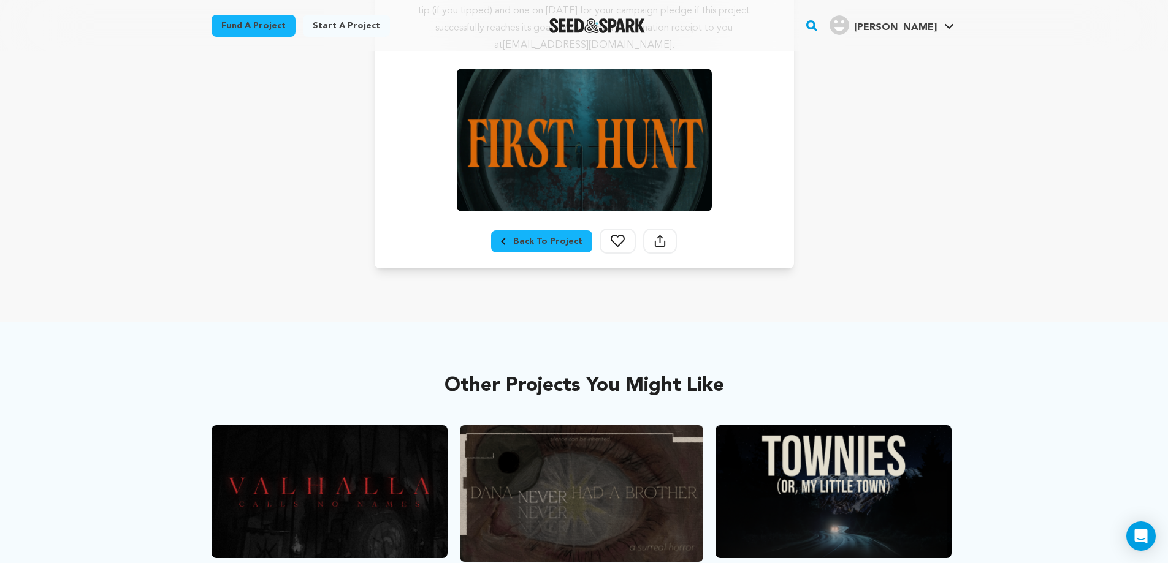
scroll to position [322, 0]
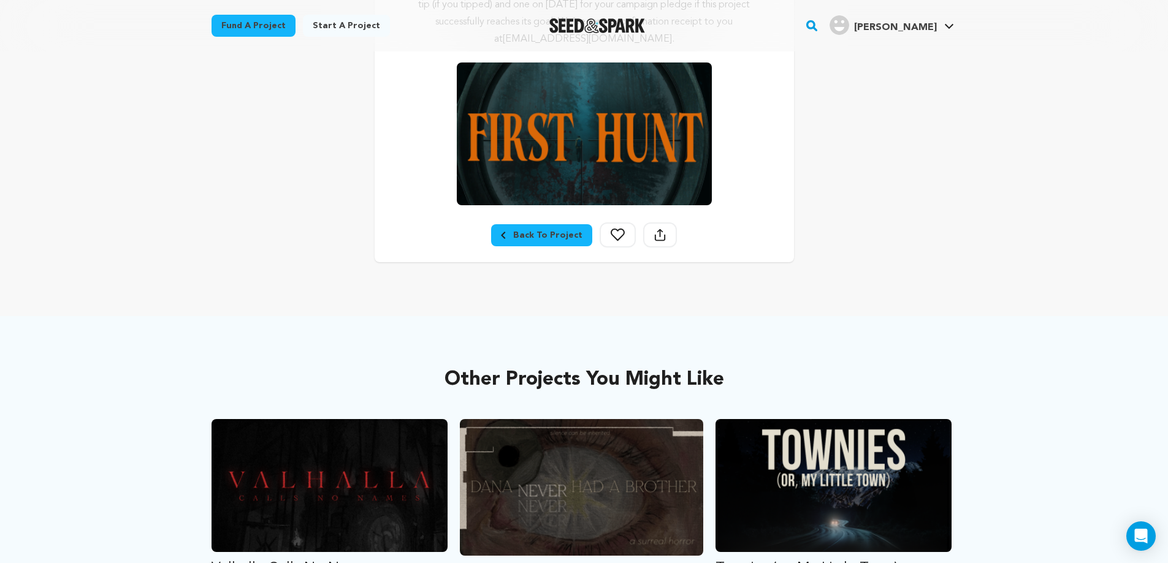
click at [540, 230] on div "Back To Project" at bounding box center [542, 235] width 82 height 12
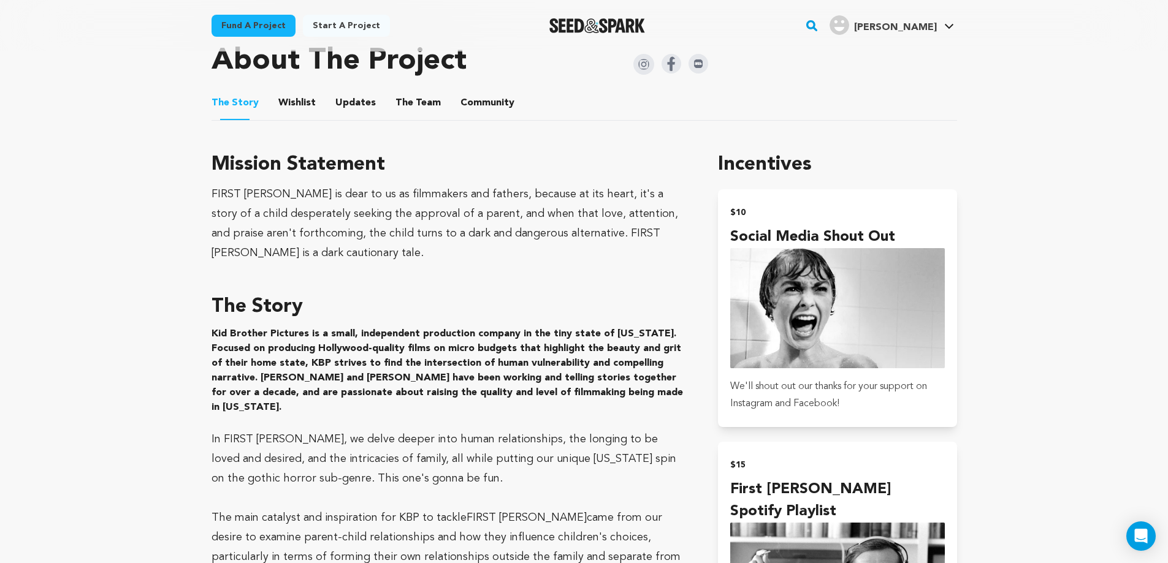
scroll to position [672, 0]
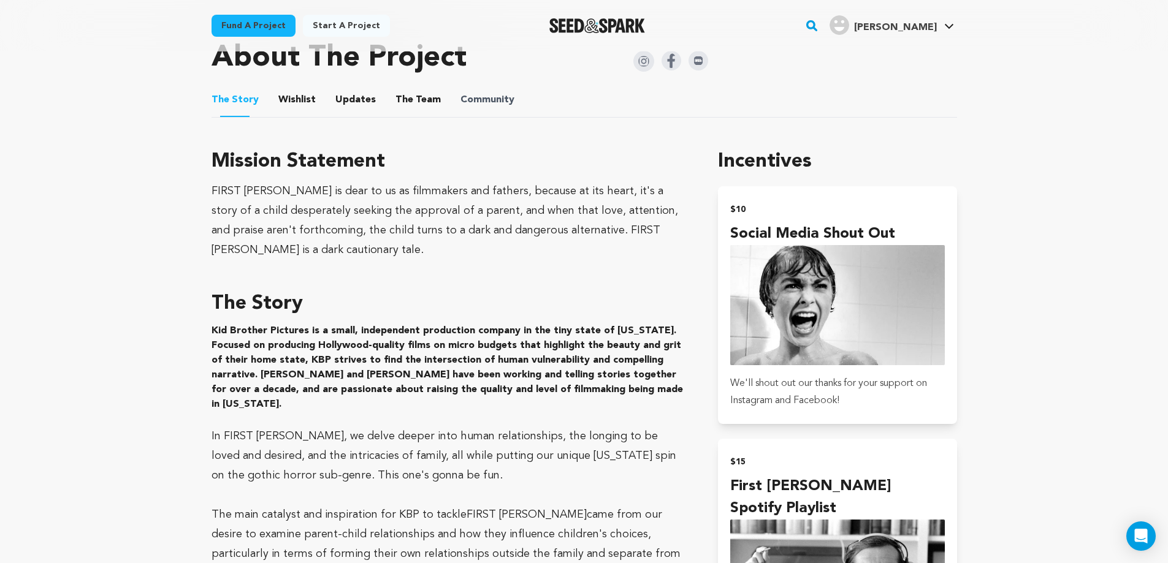
click at [460, 97] on span "Community" at bounding box center [487, 100] width 54 height 15
click at [504, 99] on span "Community" at bounding box center [487, 100] width 54 height 15
click at [481, 99] on button "Community" at bounding box center [487, 102] width 29 height 29
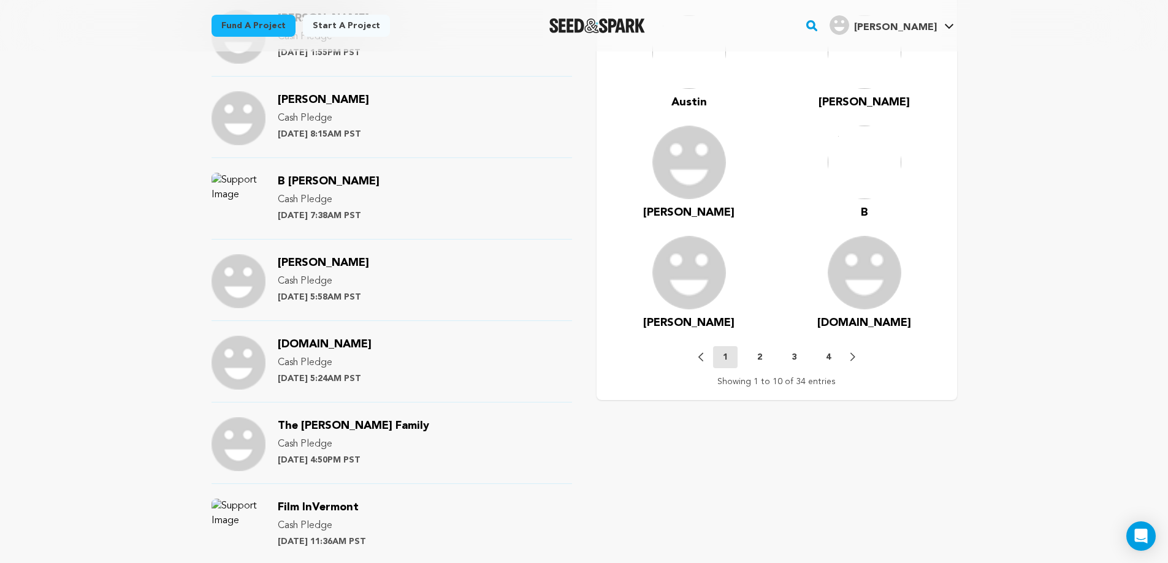
scroll to position [1245, 0]
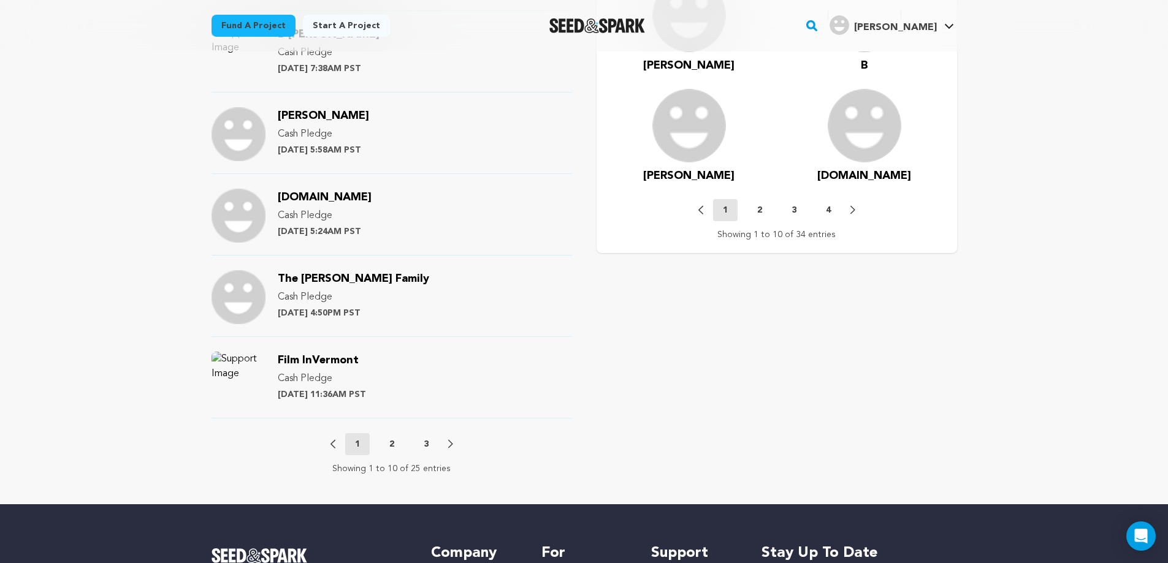
click at [389, 439] on p "2" at bounding box center [391, 444] width 5 height 12
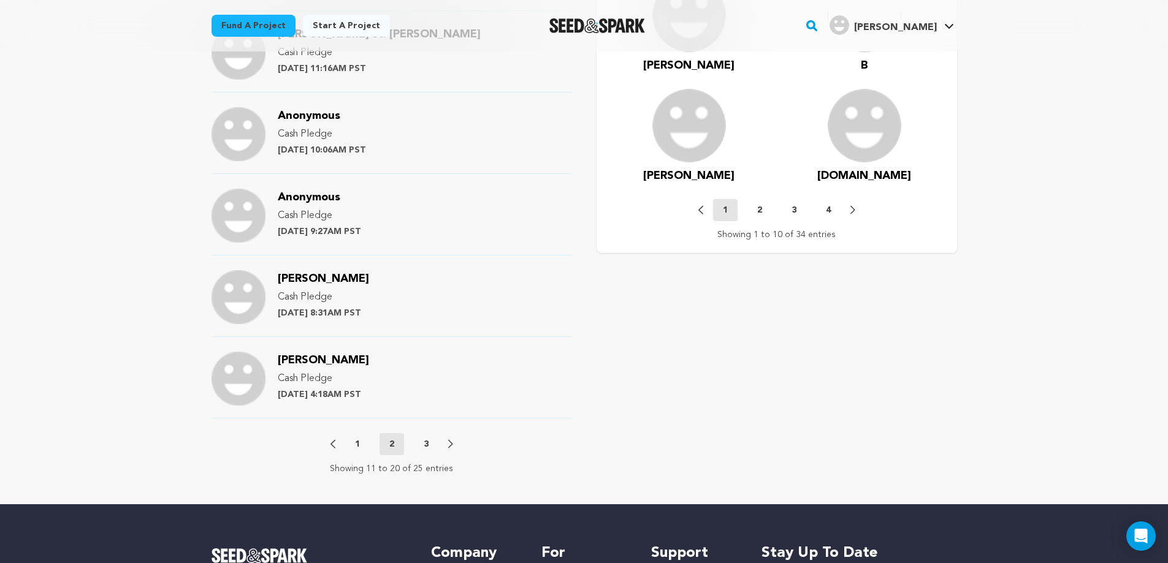
click at [427, 442] on p "3" at bounding box center [425, 444] width 5 height 12
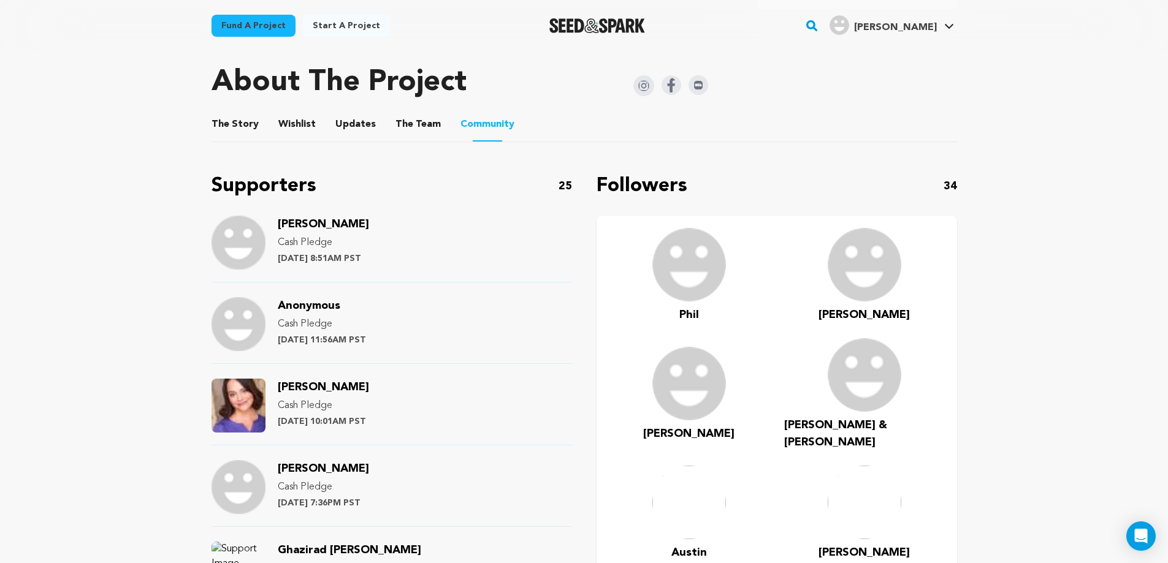
scroll to position [607, 0]
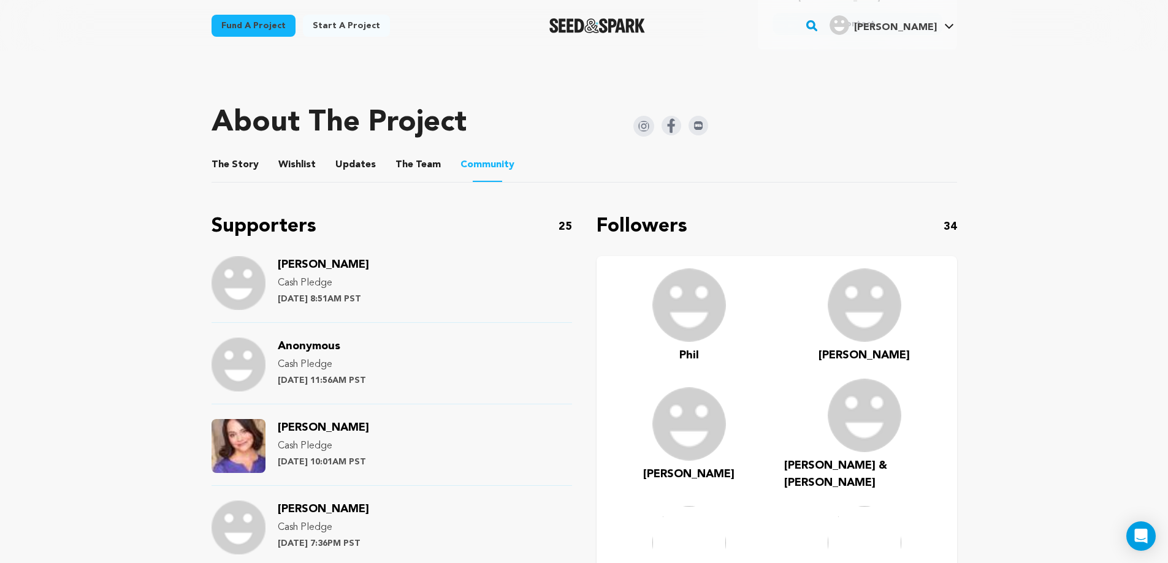
click at [416, 161] on button "The Team" at bounding box center [417, 167] width 29 height 29
